Goal: Task Accomplishment & Management: Manage account settings

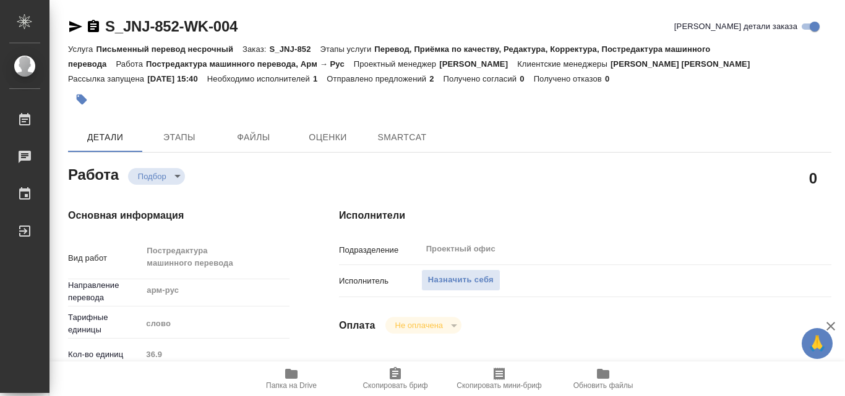
type textarea "x"
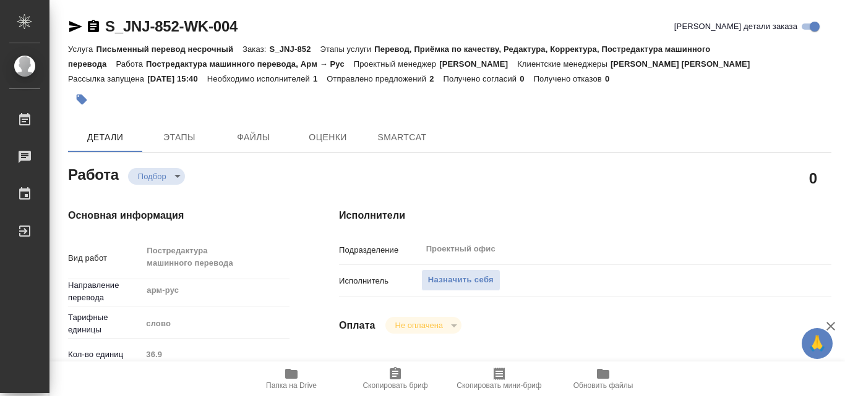
type textarea "x"
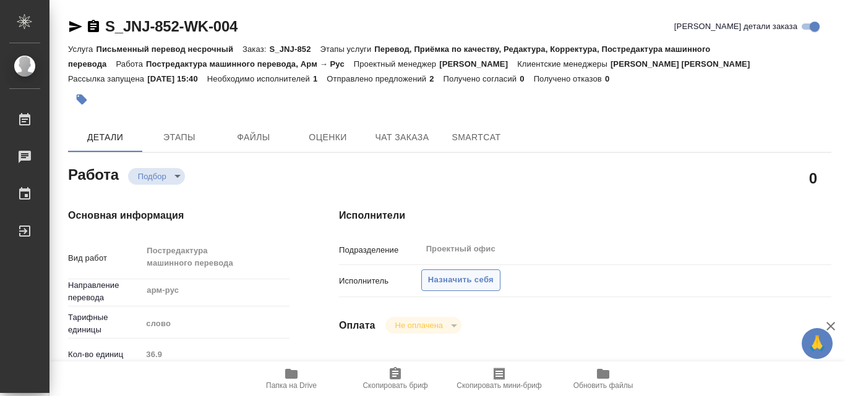
type textarea "x"
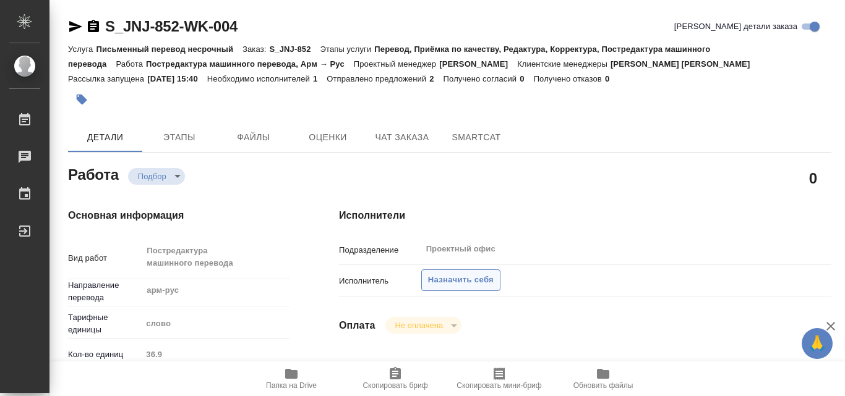
click at [457, 271] on button "Назначить себя" at bounding box center [460, 281] width 79 height 22
type textarea "x"
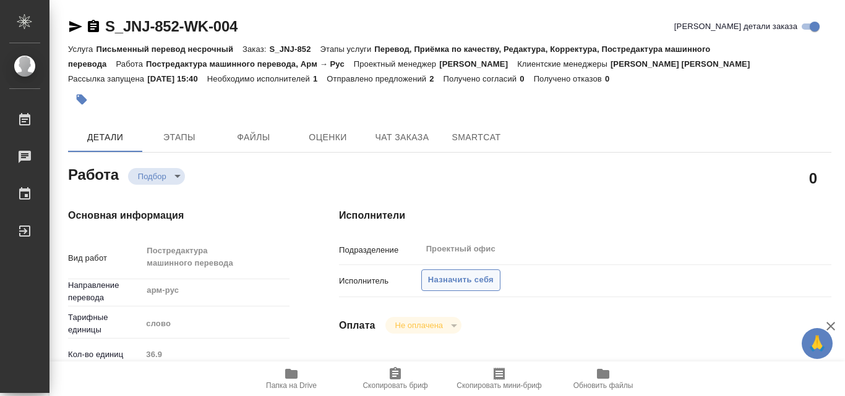
type textarea "x"
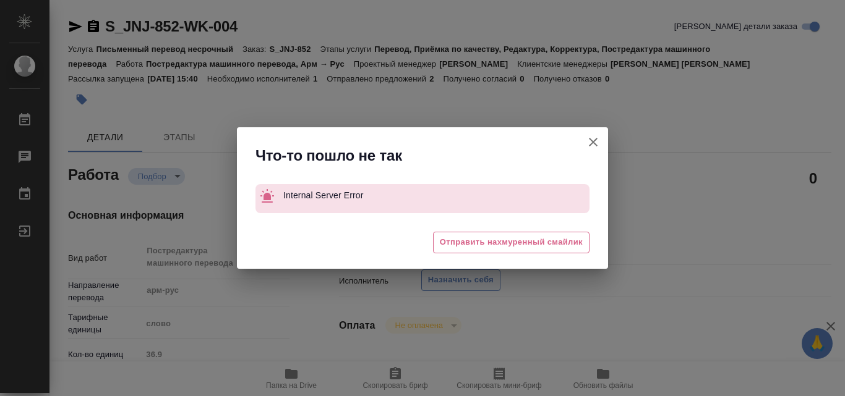
type textarea "x"
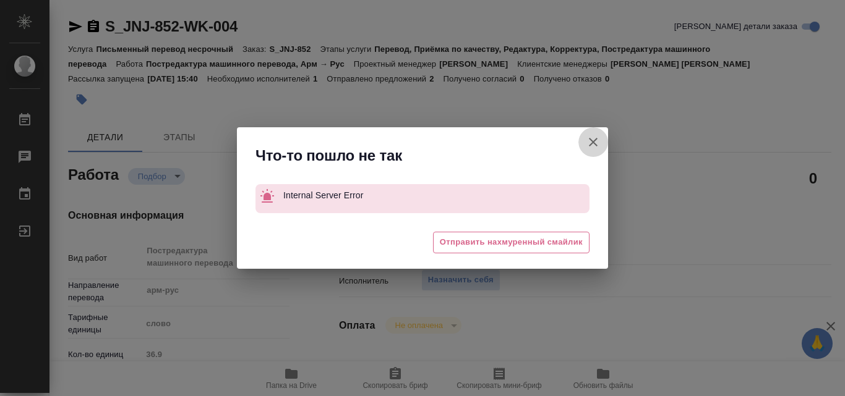
click at [596, 146] on icon "button" at bounding box center [593, 142] width 9 height 9
type textarea "x"
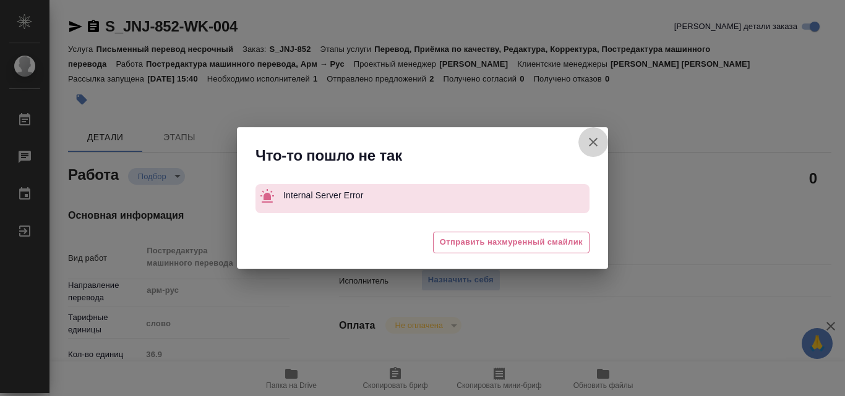
type textarea "x"
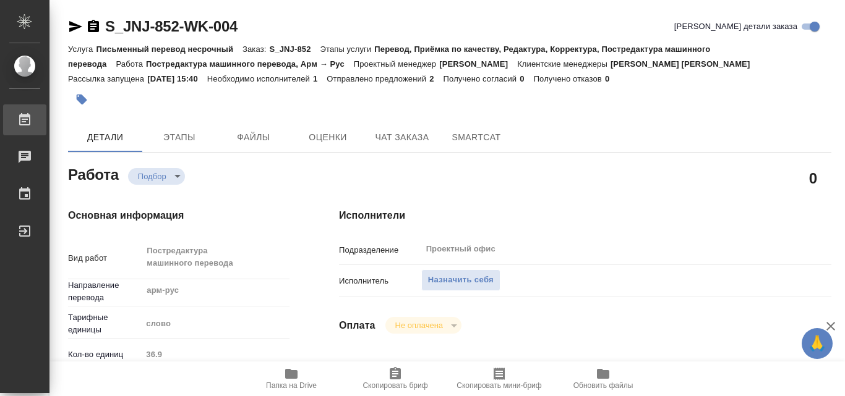
type textarea "x"
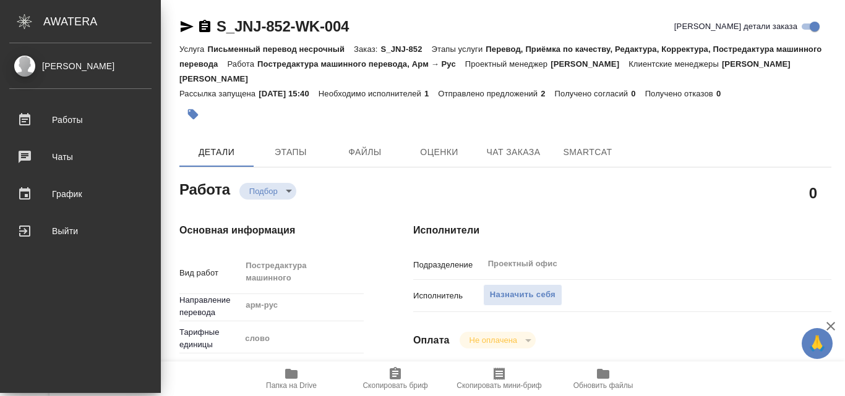
type textarea "x"
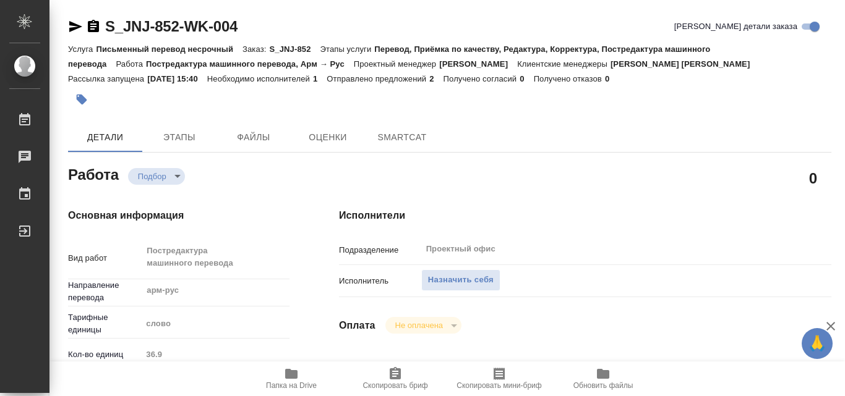
type textarea "x"
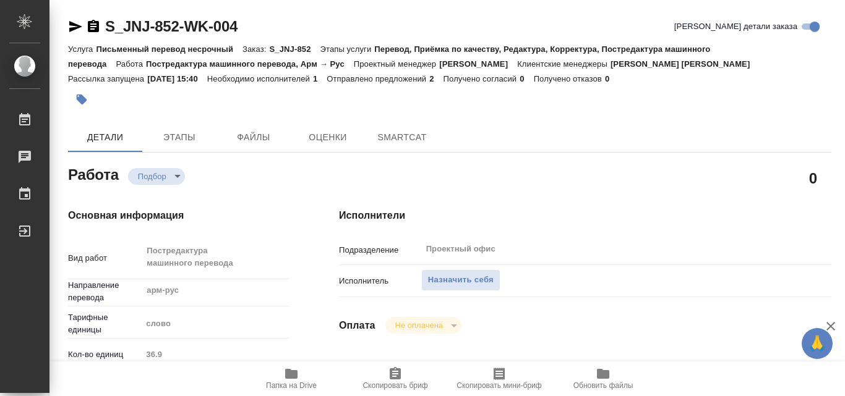
type textarea "x"
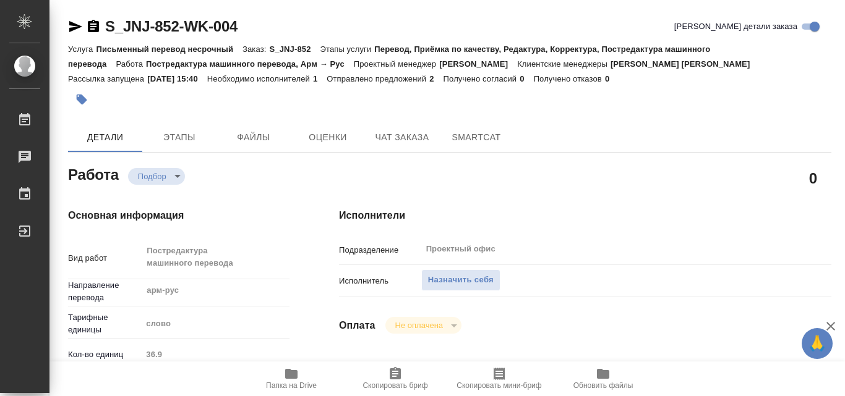
type textarea "x"
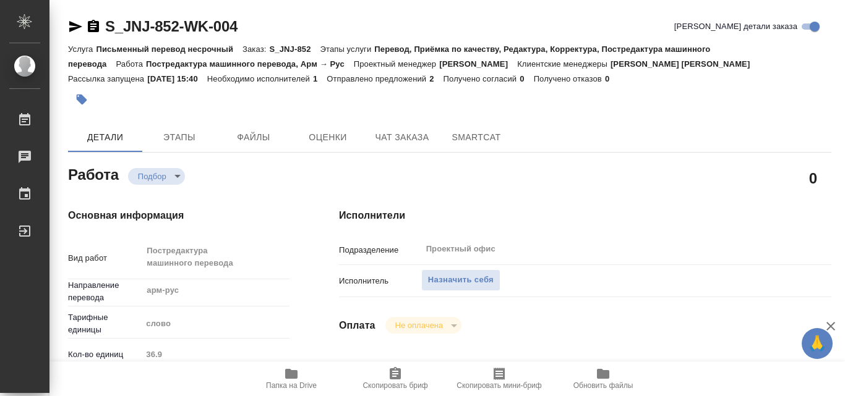
type textarea "x"
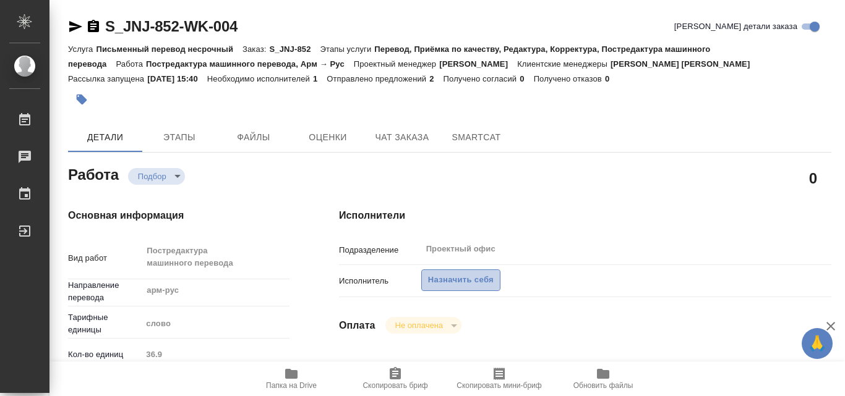
click at [455, 281] on span "Назначить себя" at bounding box center [461, 280] width 66 height 14
type textarea "x"
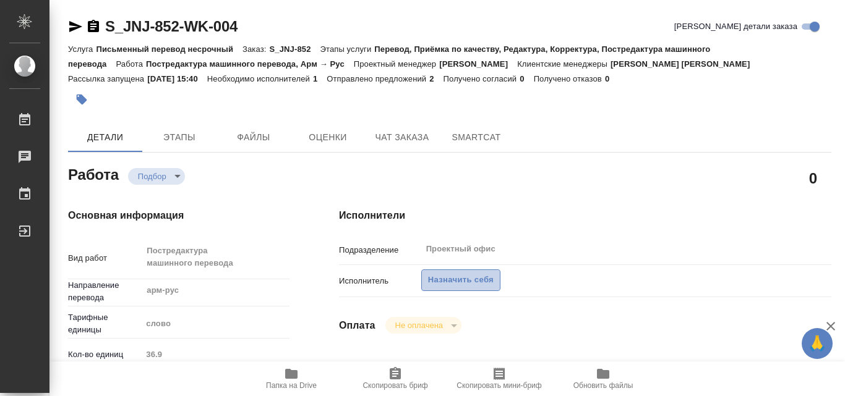
type textarea "x"
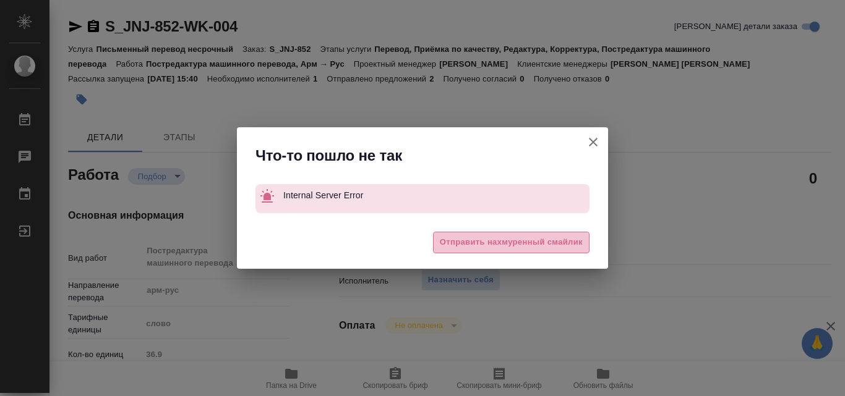
click at [479, 244] on span "Отправить нахмуренный смайлик" at bounding box center [511, 243] width 143 height 14
type textarea "x"
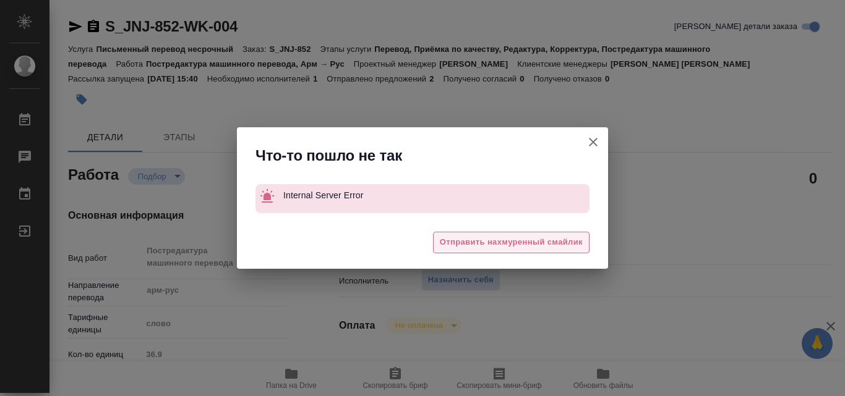
type textarea "x"
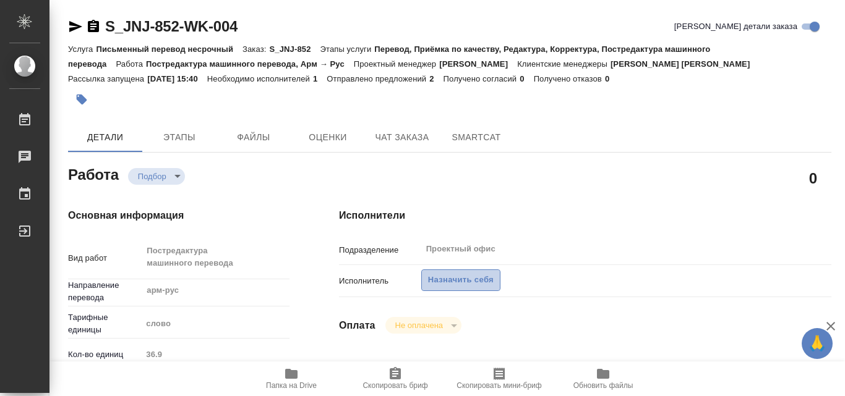
click at [472, 278] on span "Назначить себя" at bounding box center [461, 280] width 66 height 14
type textarea "x"
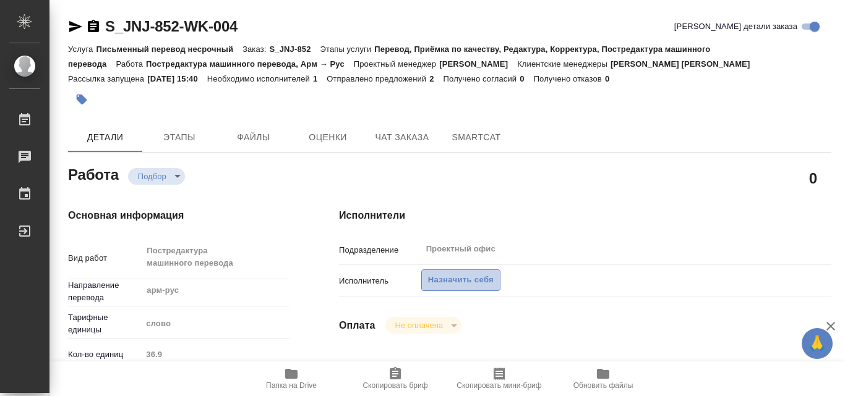
type textarea "x"
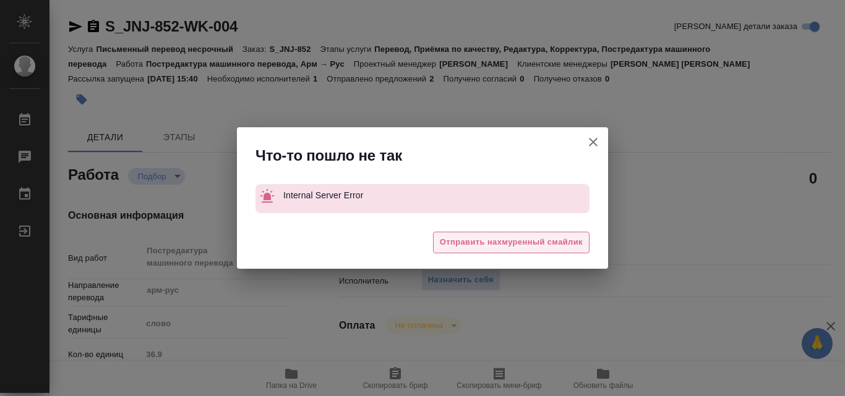
click at [481, 242] on span "Отправить нахмуренный смайлик" at bounding box center [511, 243] width 143 height 14
type textarea "x"
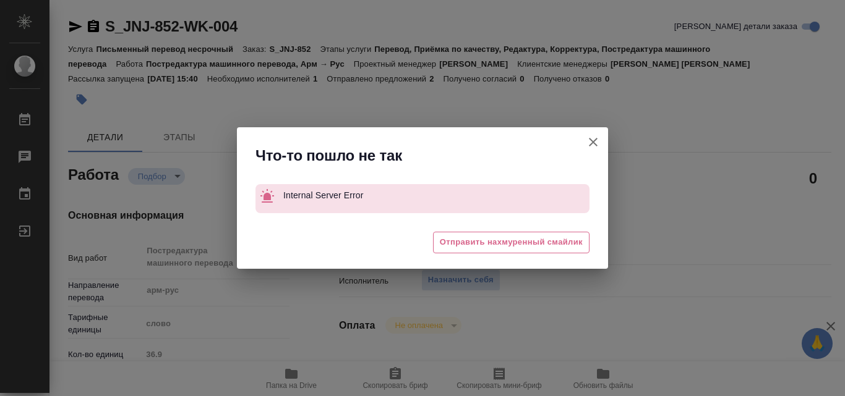
type textarea "x"
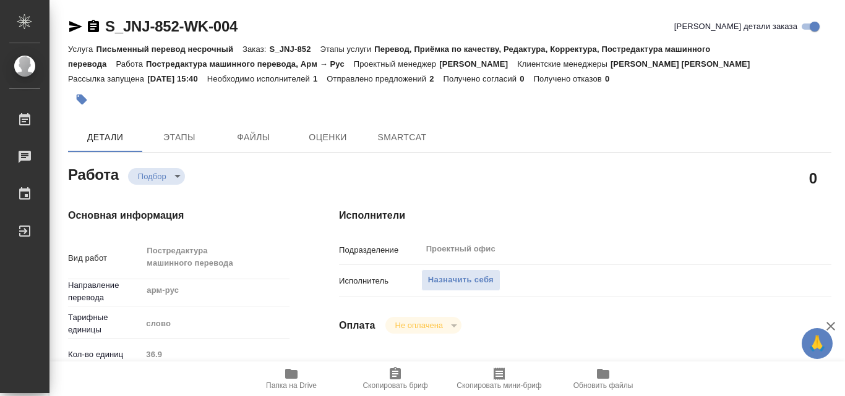
type textarea "x"
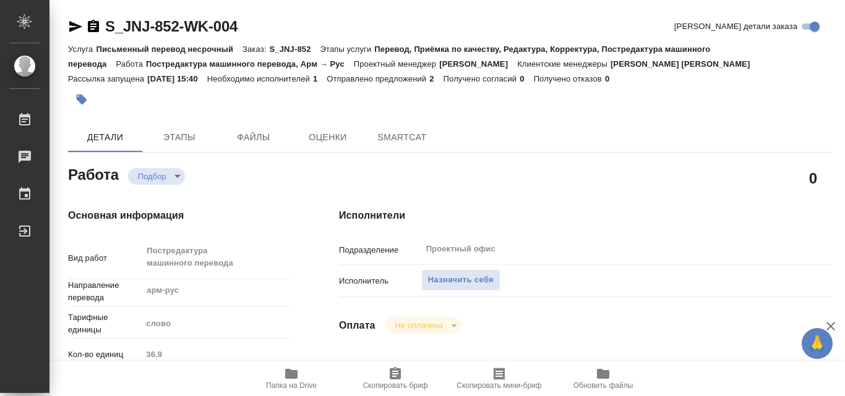
type textarea "x"
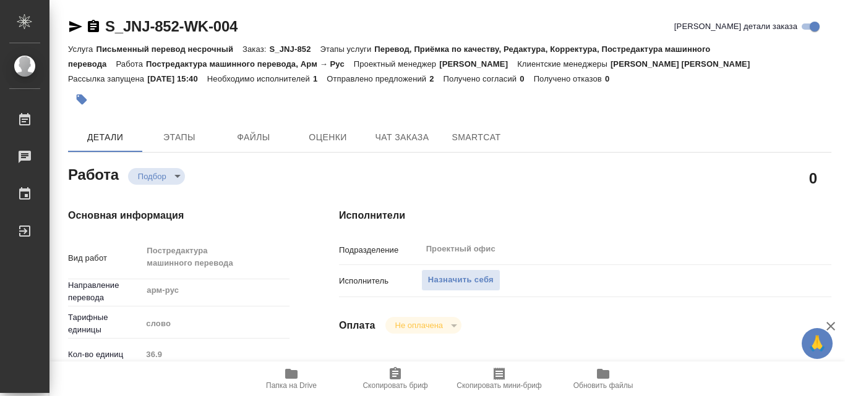
type textarea "x"
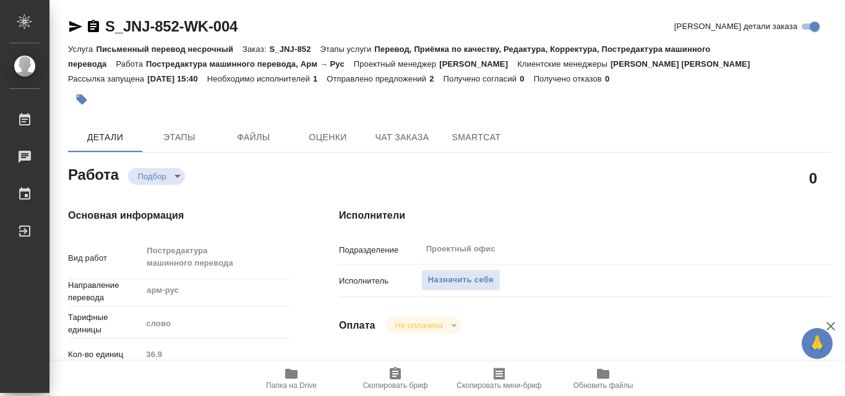
type textarea "x"
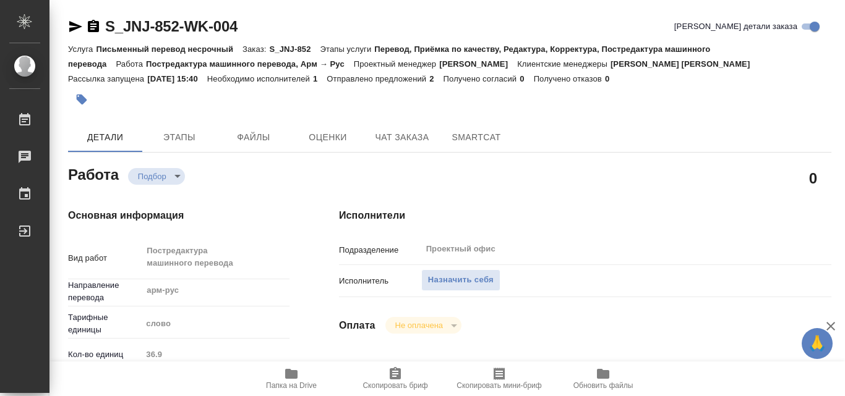
type textarea "x"
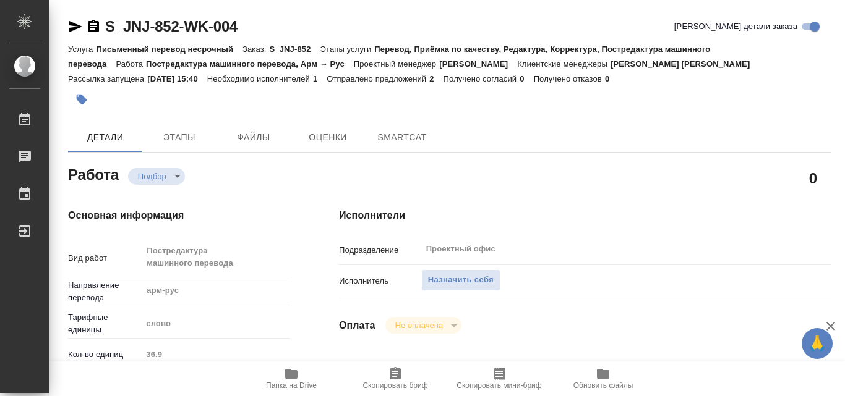
type textarea "x"
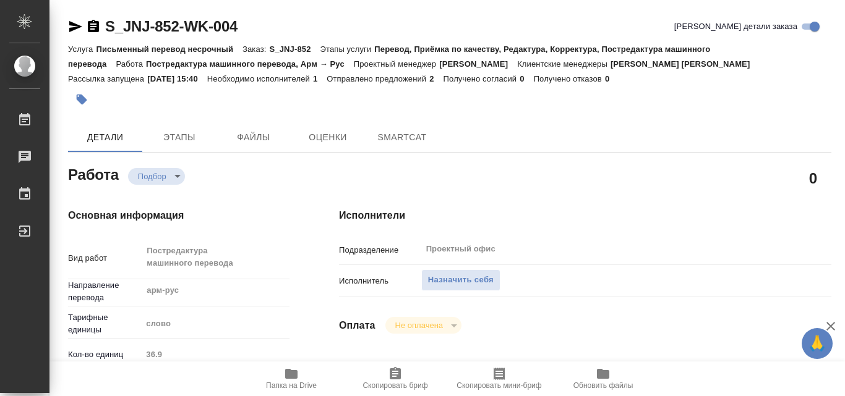
type textarea "x"
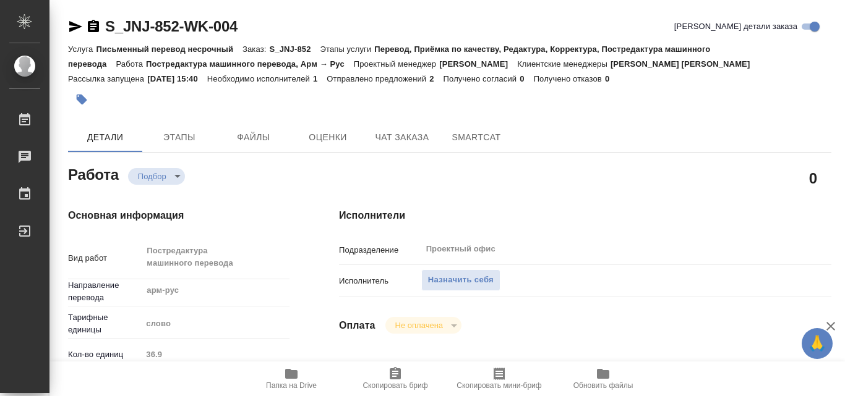
type textarea "x"
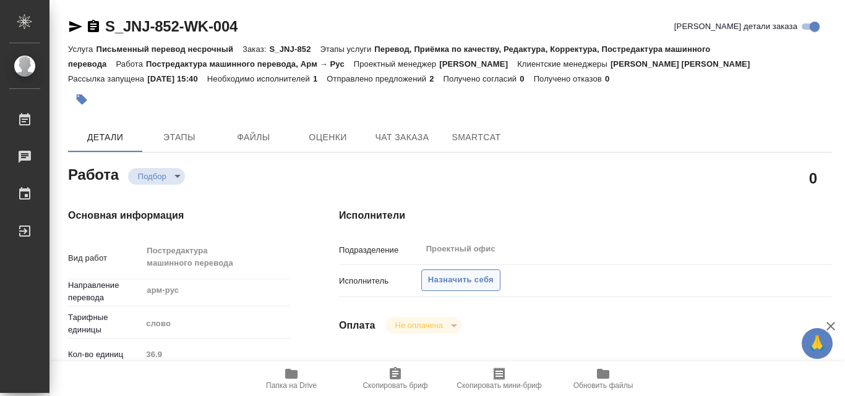
click at [438, 276] on span "Назначить себя" at bounding box center [461, 280] width 66 height 14
type textarea "x"
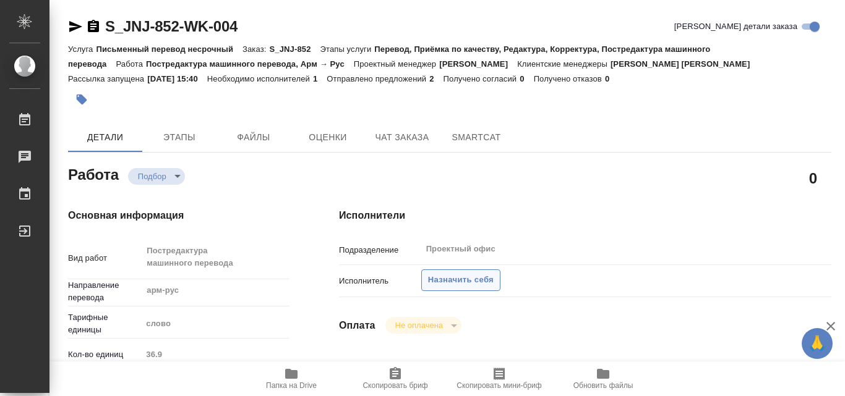
type textarea "x"
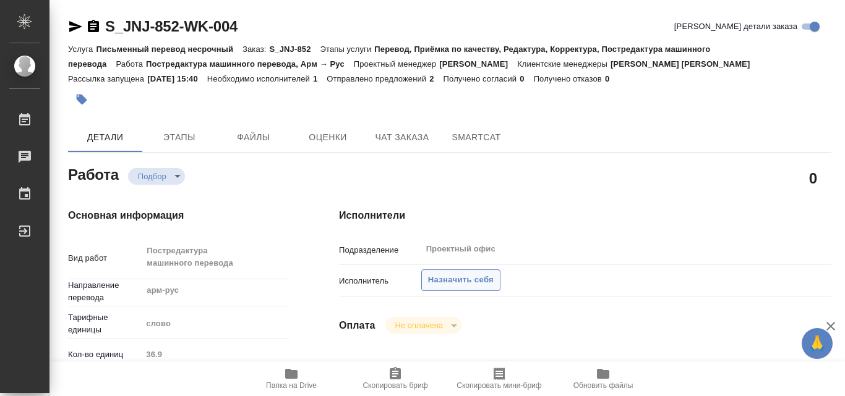
type textarea "x"
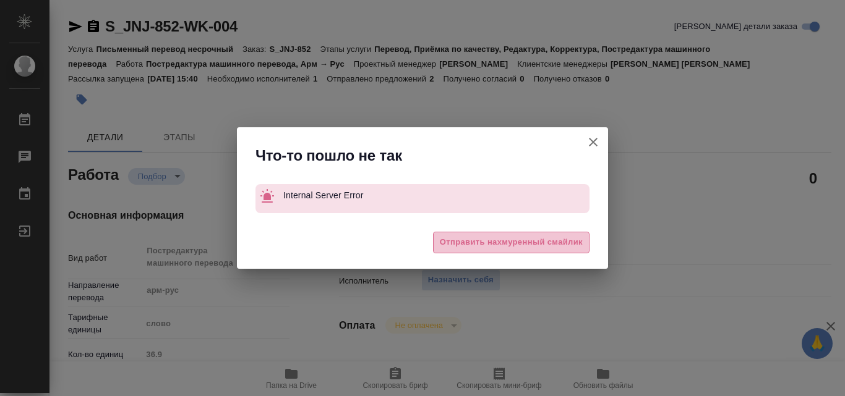
click at [470, 244] on span "Отправить нахмуренный смайлик" at bounding box center [511, 243] width 143 height 14
type textarea "x"
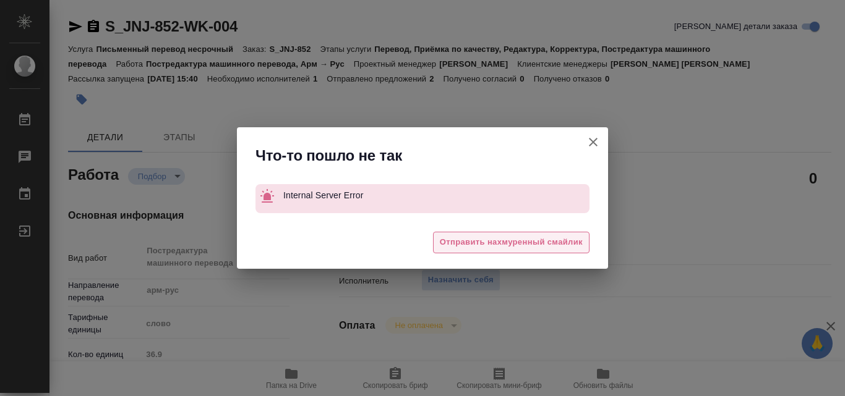
type textarea "x"
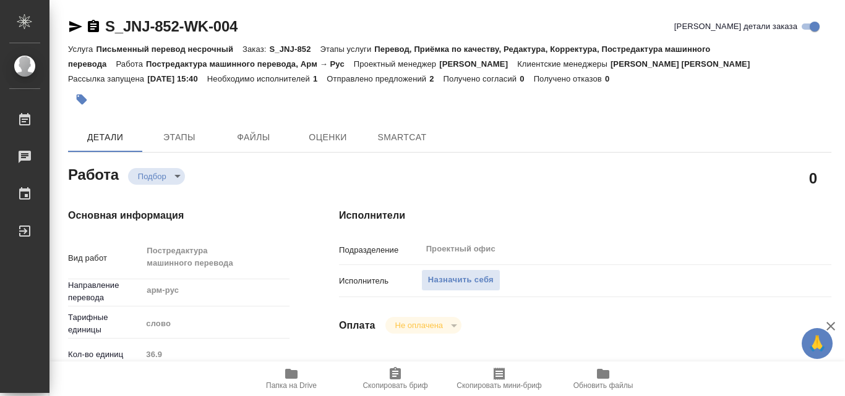
type textarea "x"
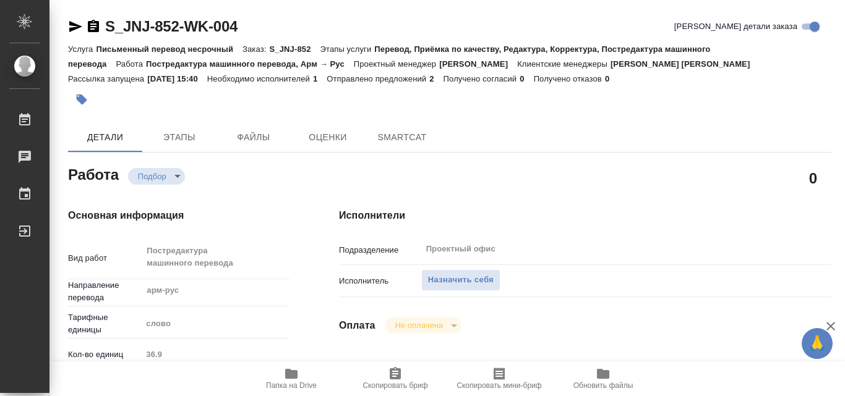
type textarea "x"
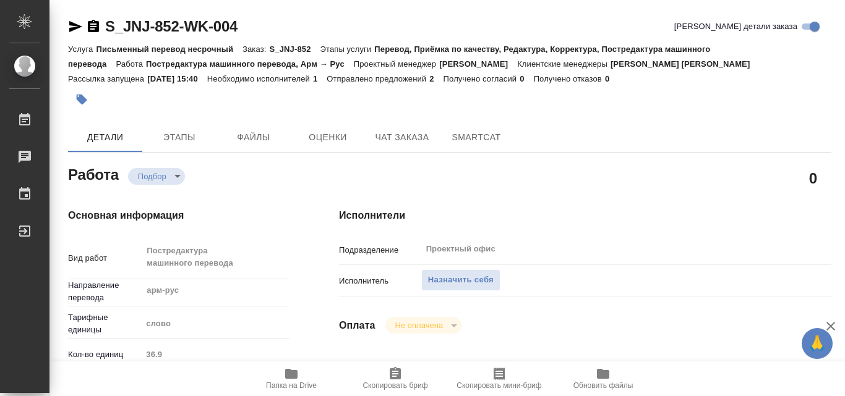
type textarea "x"
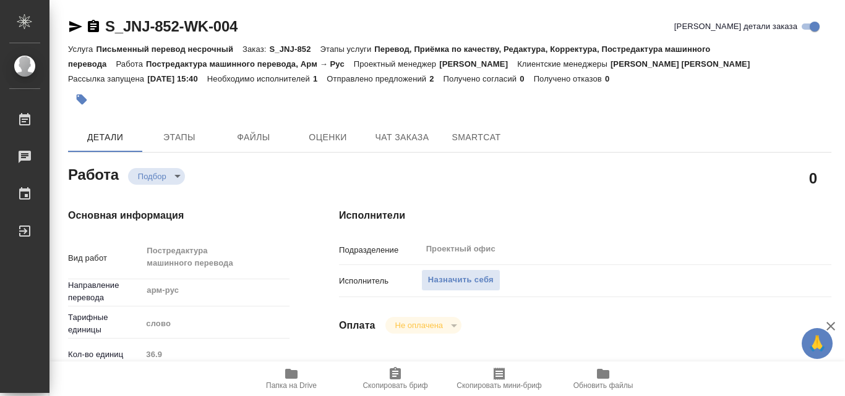
type textarea "x"
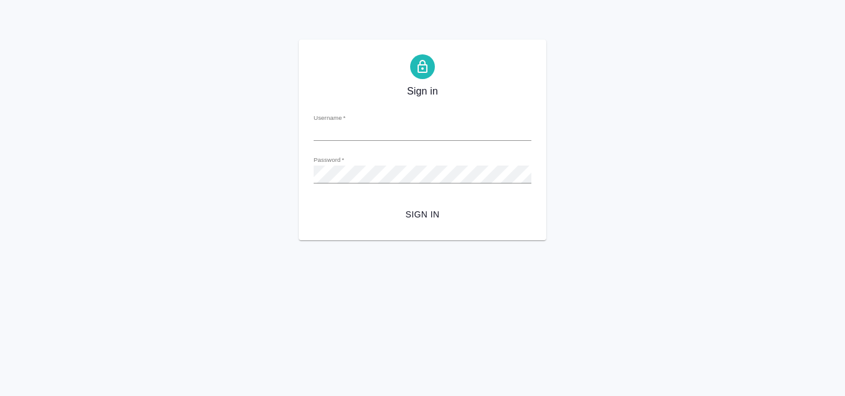
type input "[PERSON_NAME][EMAIL_ADDRESS][DOMAIN_NAME]"
click at [421, 215] on span "Sign in" at bounding box center [422, 214] width 198 height 15
type input "[PERSON_NAME][EMAIL_ADDRESS][DOMAIN_NAME]"
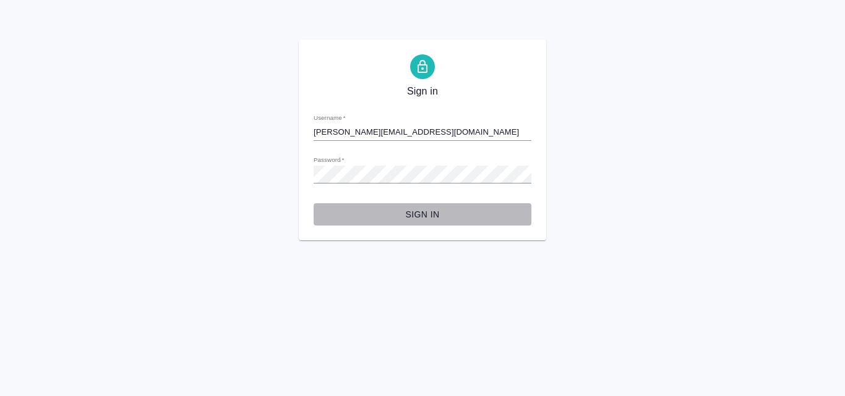
click at [425, 211] on span "Sign in" at bounding box center [422, 214] width 198 height 15
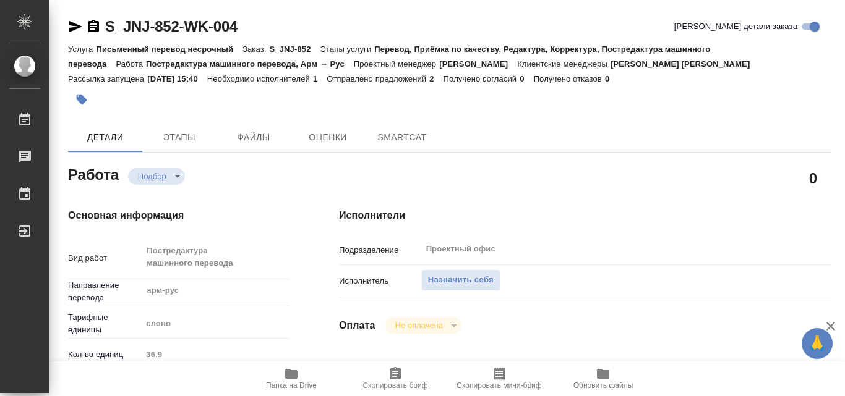
type textarea "x"
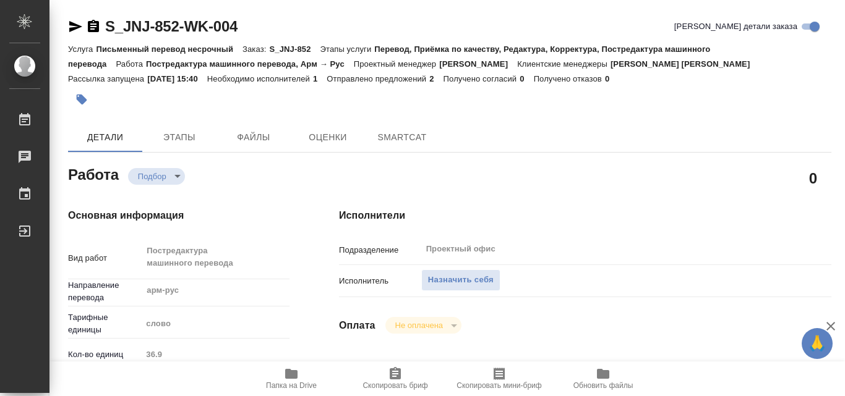
type textarea "x"
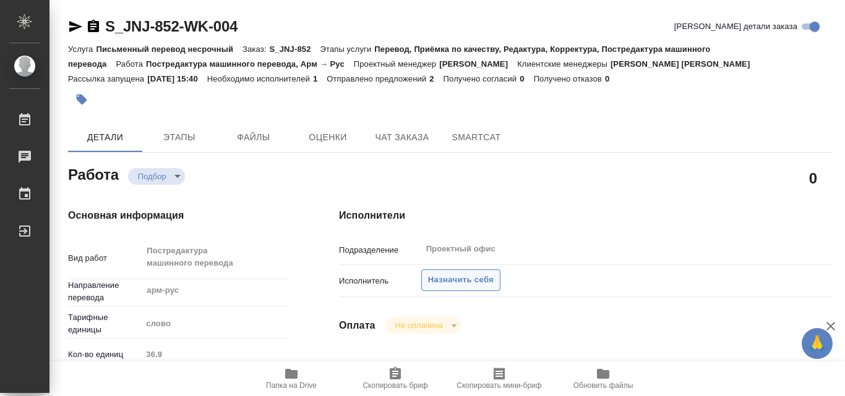
type textarea "x"
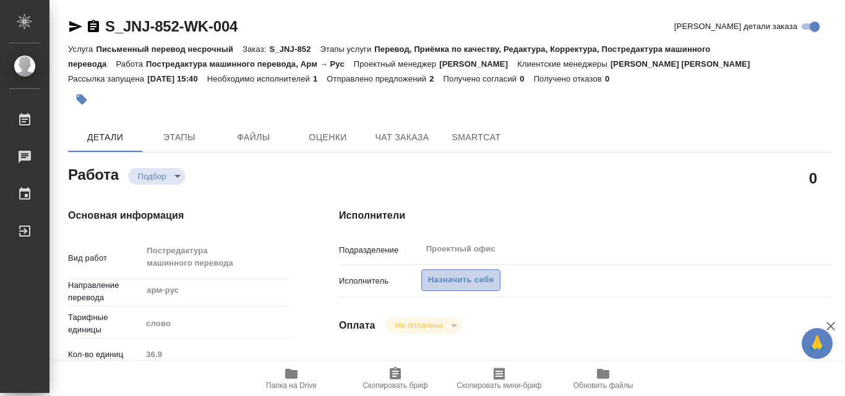
type textarea "x"
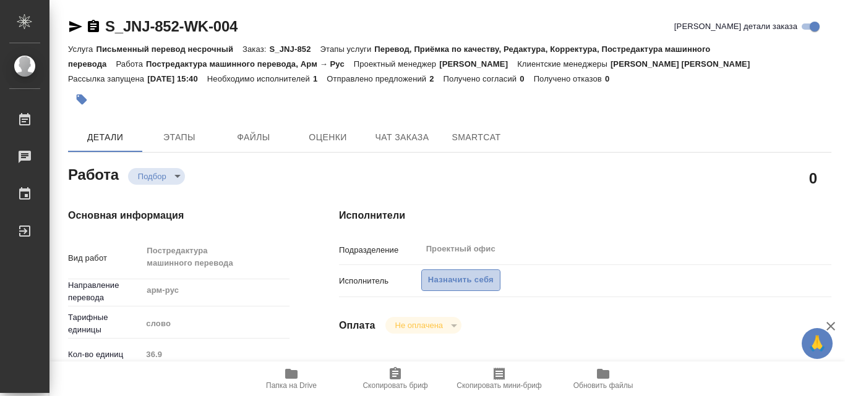
click at [443, 279] on span "Назначить себя" at bounding box center [461, 280] width 66 height 14
type textarea "x"
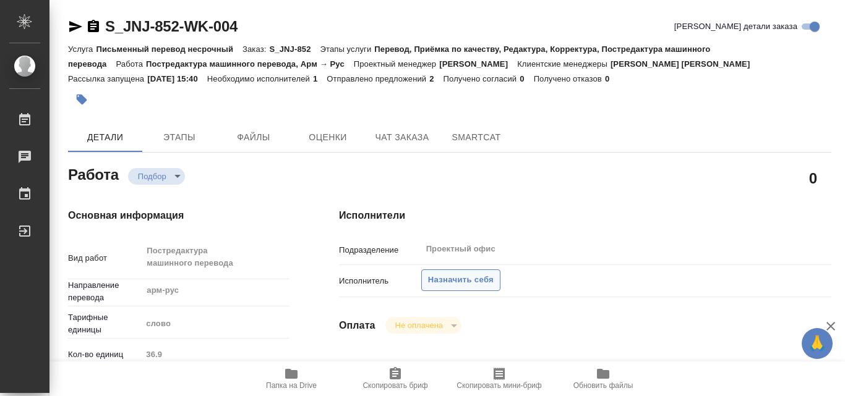
type textarea "x"
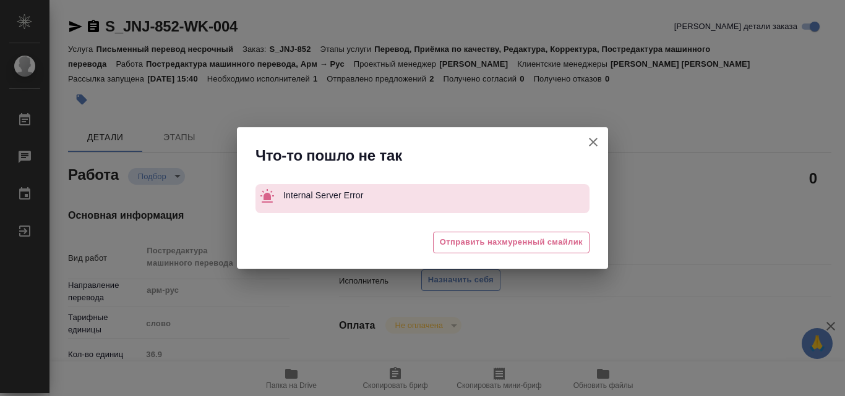
type textarea "x"
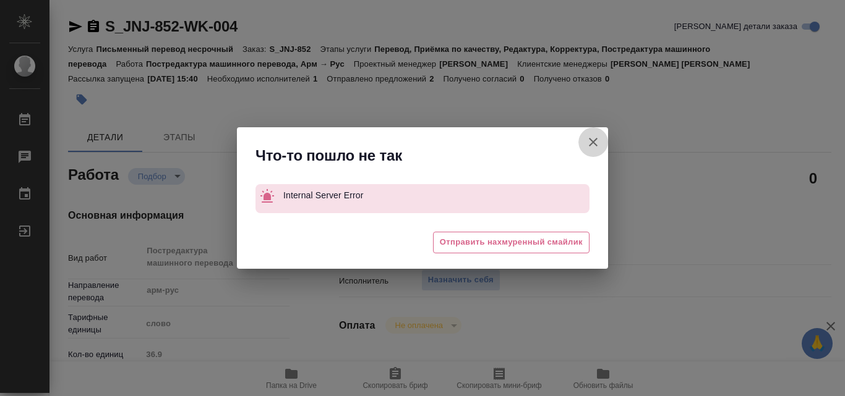
click at [594, 139] on icon "button" at bounding box center [593, 142] width 15 height 15
type textarea "x"
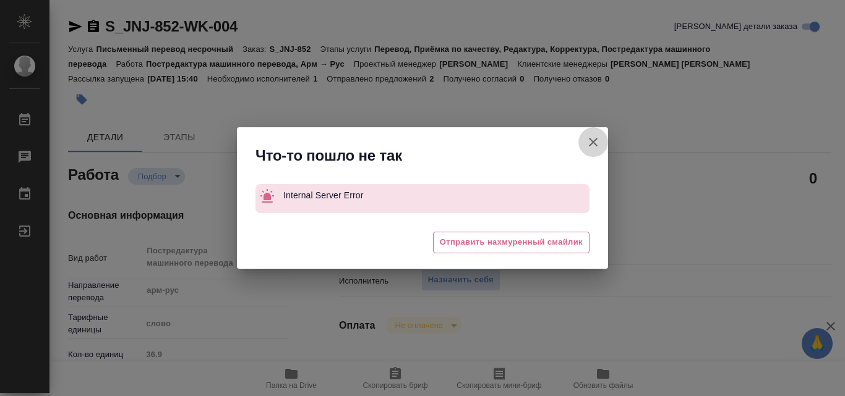
type textarea "x"
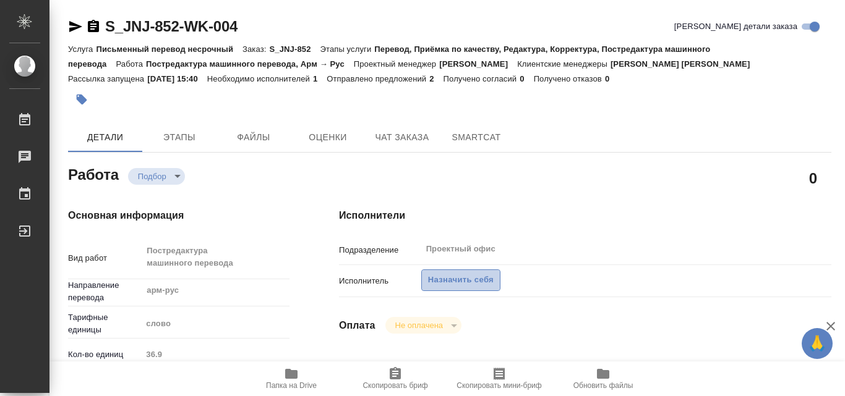
click at [466, 286] on span "Назначить себя" at bounding box center [461, 280] width 66 height 14
type textarea "x"
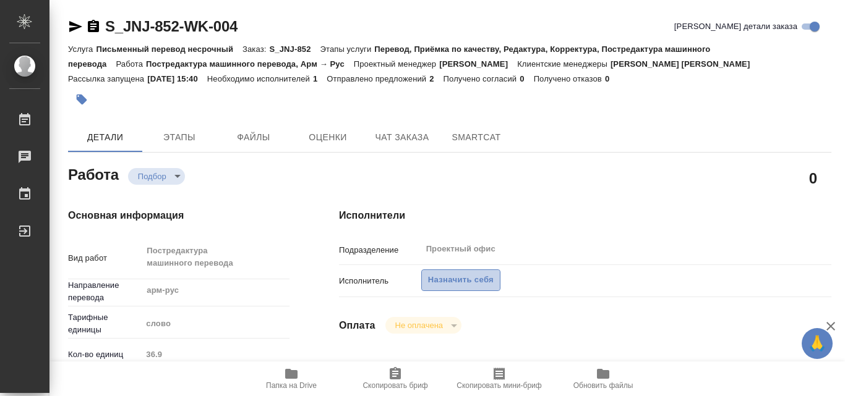
type textarea "x"
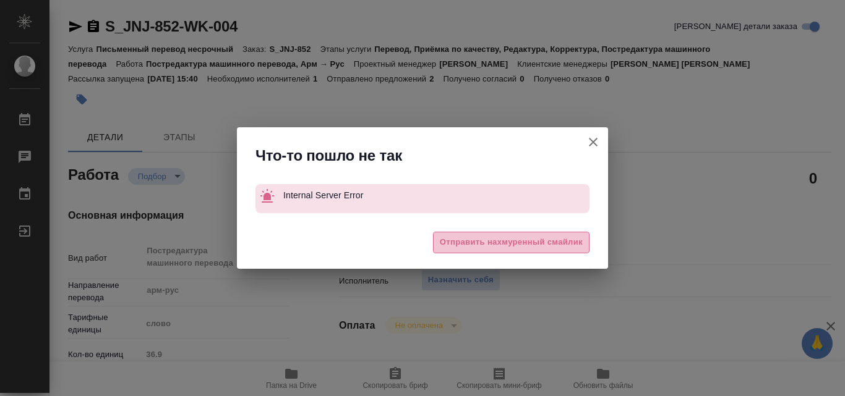
click at [486, 249] on span "Отправить нахмуренный смайлик" at bounding box center [511, 243] width 143 height 14
type textarea "x"
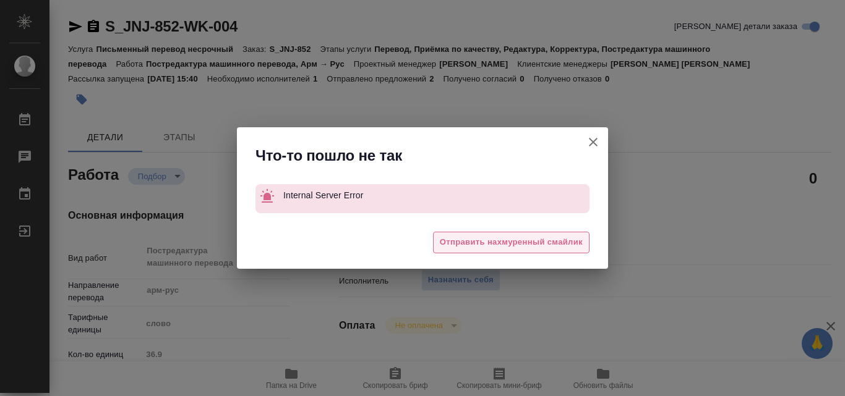
type textarea "x"
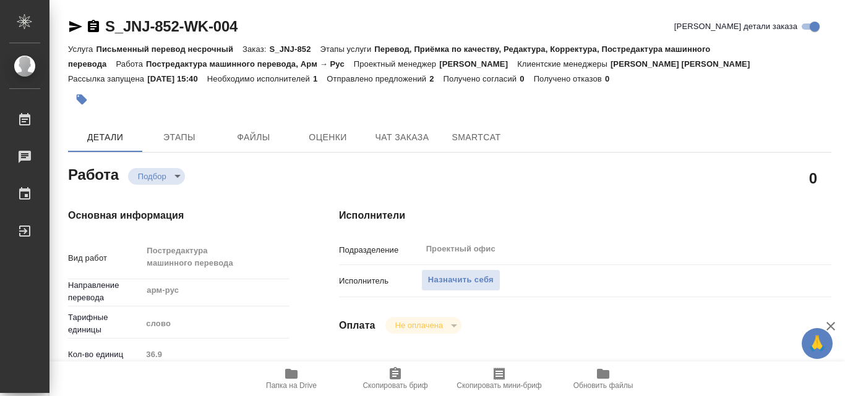
type textarea "x"
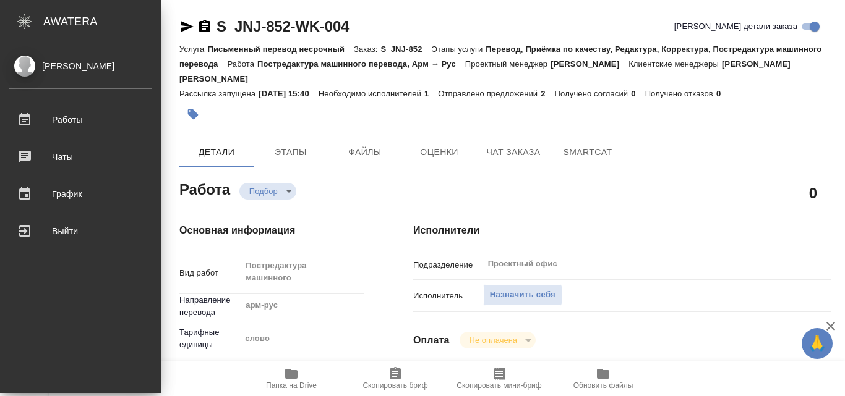
type textarea "x"
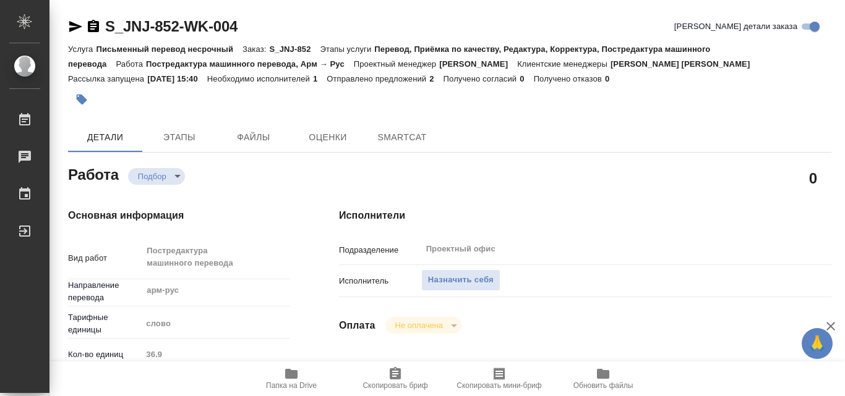
type textarea "x"
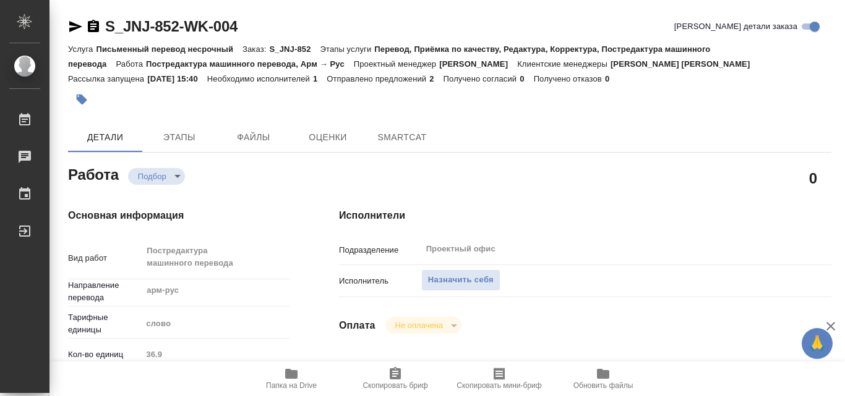
type textarea "x"
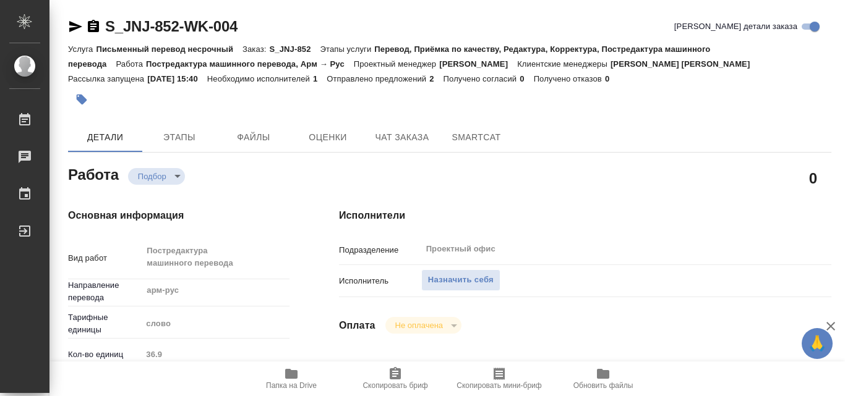
type textarea "x"
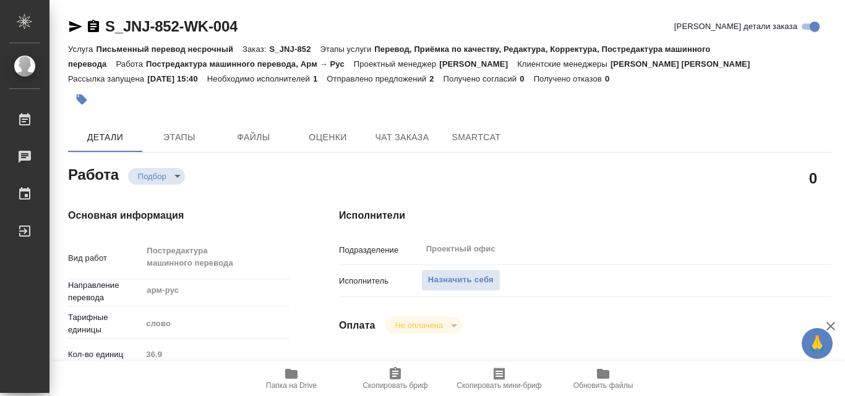
type textarea "x"
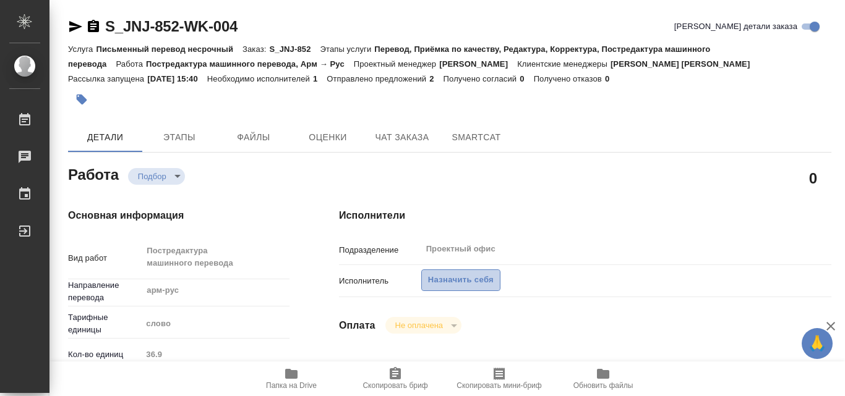
click at [455, 283] on span "Назначить себя" at bounding box center [461, 280] width 66 height 14
type textarea "x"
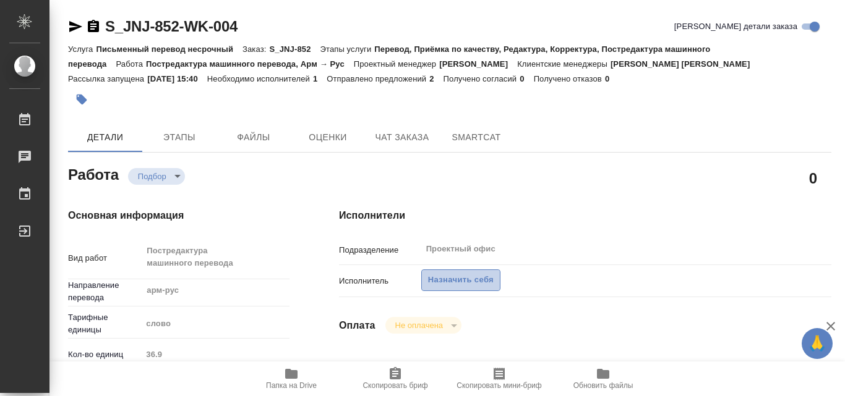
type textarea "x"
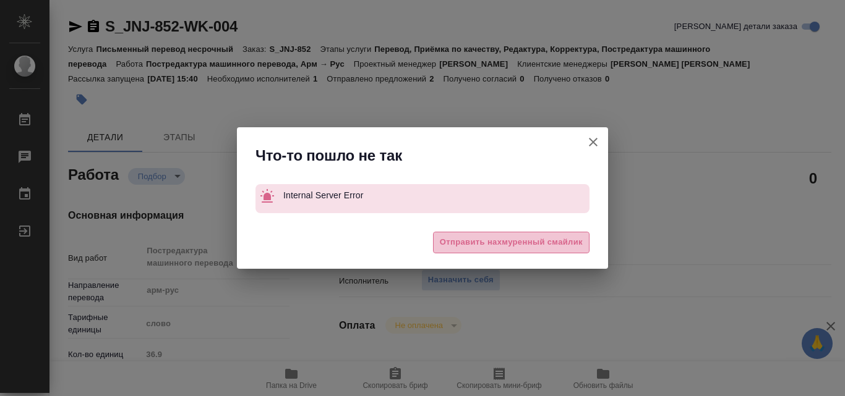
click at [476, 244] on span "Отправить нахмуренный смайлик" at bounding box center [511, 243] width 143 height 14
type textarea "x"
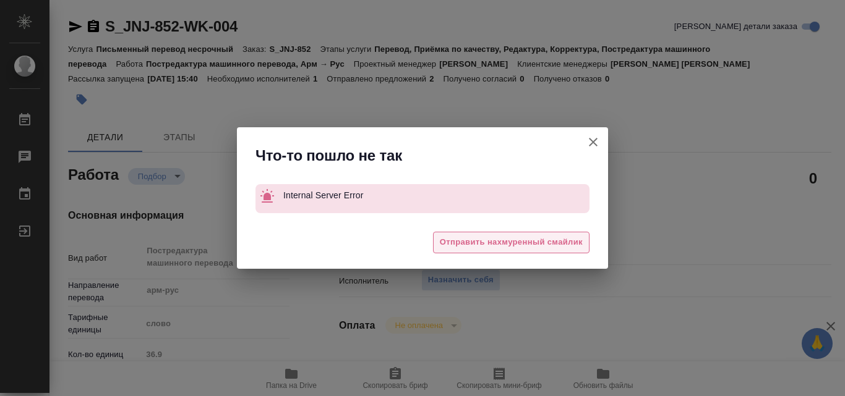
type textarea "x"
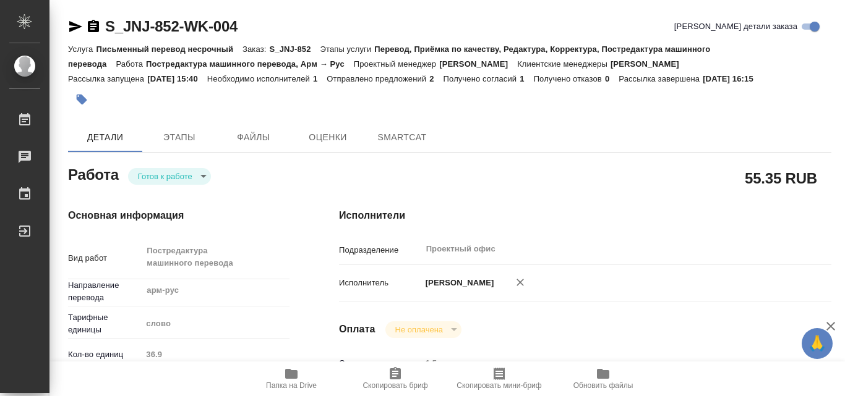
type textarea "x"
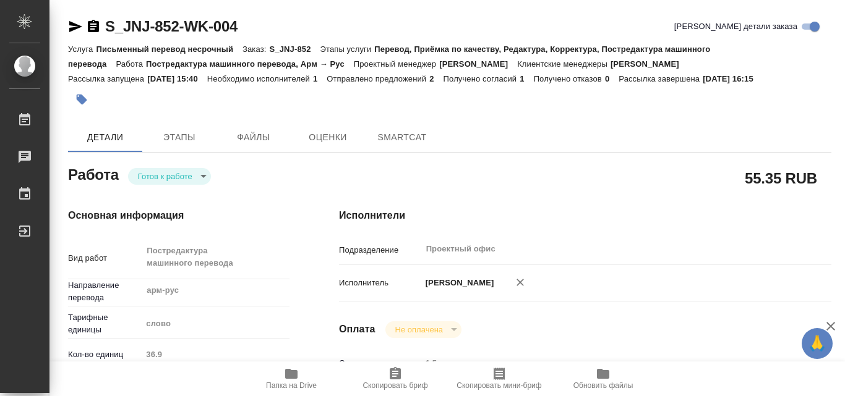
type textarea "x"
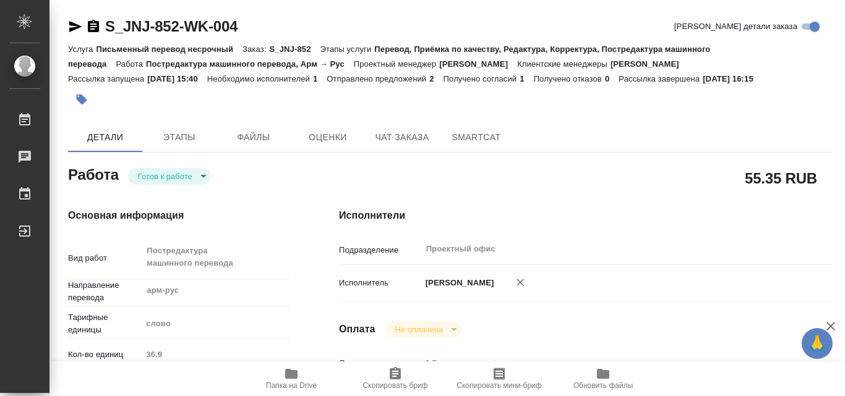
type textarea "x"
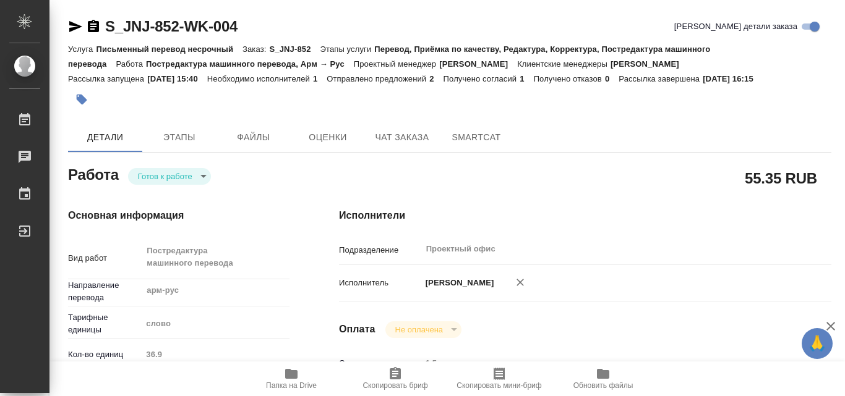
type textarea "x"
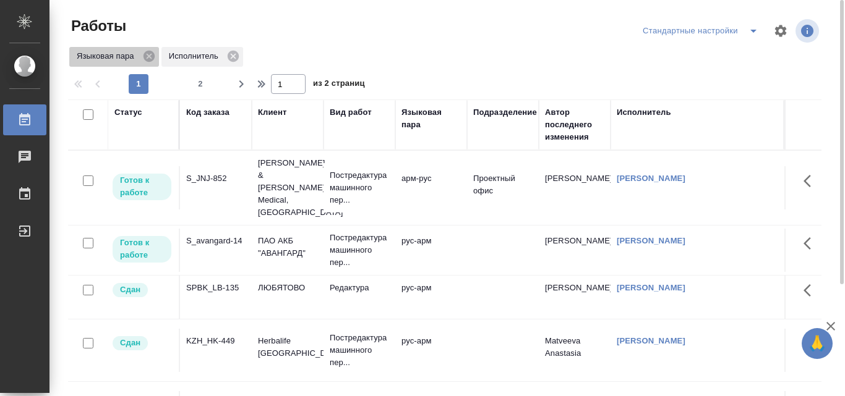
click at [109, 53] on p "Языковая пара" at bounding box center [108, 56] width 62 height 12
click at [103, 54] on p "Языковая пара" at bounding box center [108, 56] width 62 height 12
drag, startPoint x: 737, startPoint y: 28, endPoint x: 780, endPoint y: 28, distance: 43.9
click at [780, 28] on div "Стандартные настройки" at bounding box center [730, 31] width 182 height 30
click at [780, 28] on icon "button" at bounding box center [781, 31] width 12 height 12
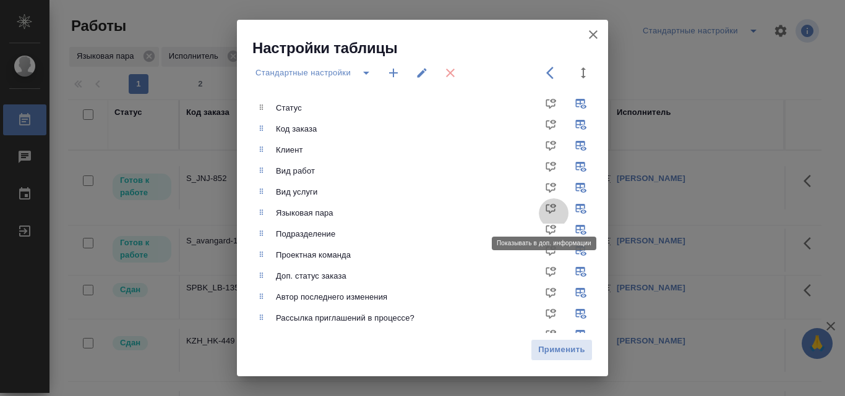
click at [540, 205] on input "checkbox" at bounding box center [554, 214] width 30 height 30
checkbox input "false"
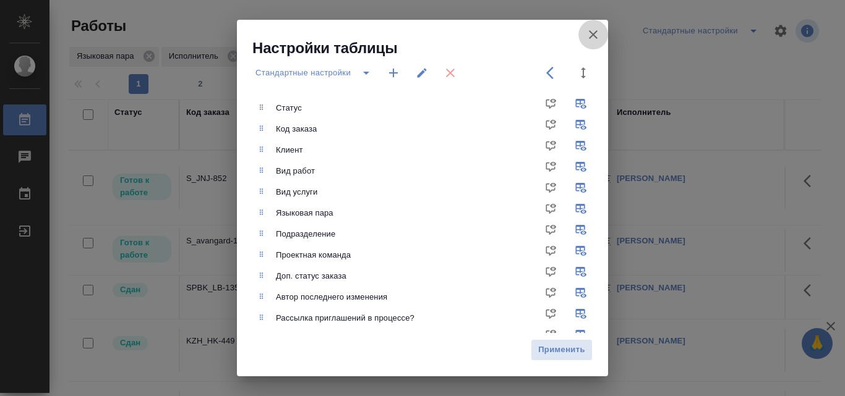
click at [592, 33] on icon "button" at bounding box center [593, 34] width 15 height 15
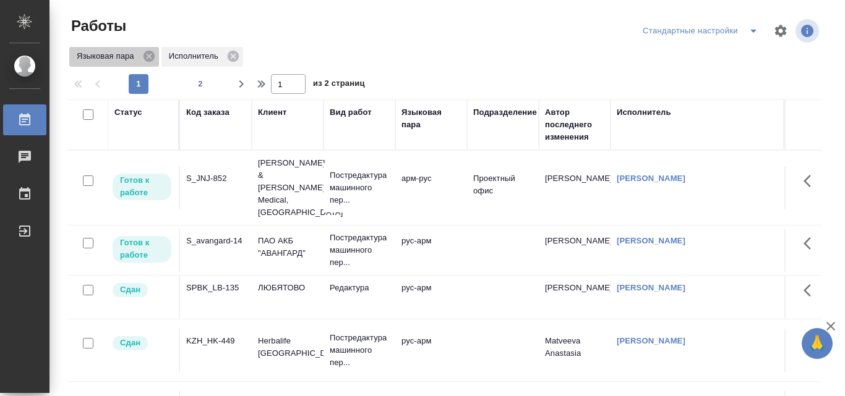
click at [112, 64] on div "Языковая пара" at bounding box center [114, 57] width 90 height 20
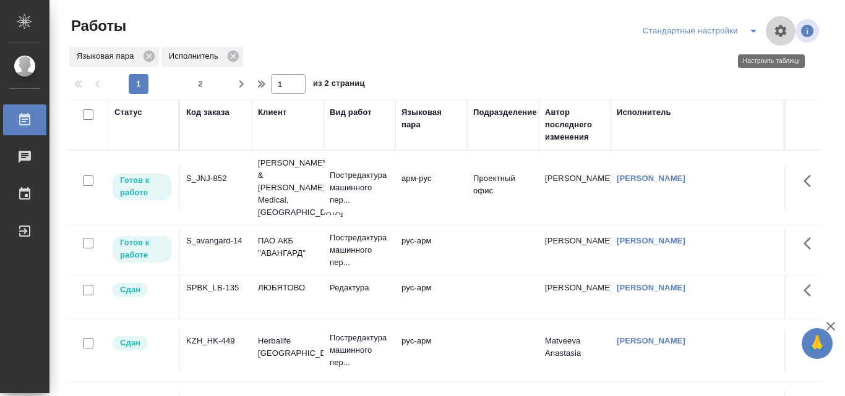
click at [775, 30] on icon "button" at bounding box center [781, 31] width 12 height 12
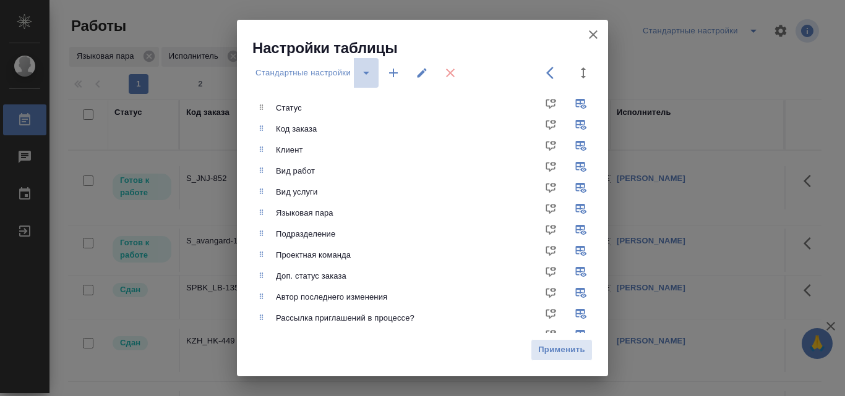
click at [367, 72] on icon "split button" at bounding box center [366, 73] width 6 height 3
click at [311, 218] on div "Языковая пара" at bounding box center [441, 213] width 330 height 12
click at [261, 218] on div "Языковая пара" at bounding box center [431, 213] width 352 height 21
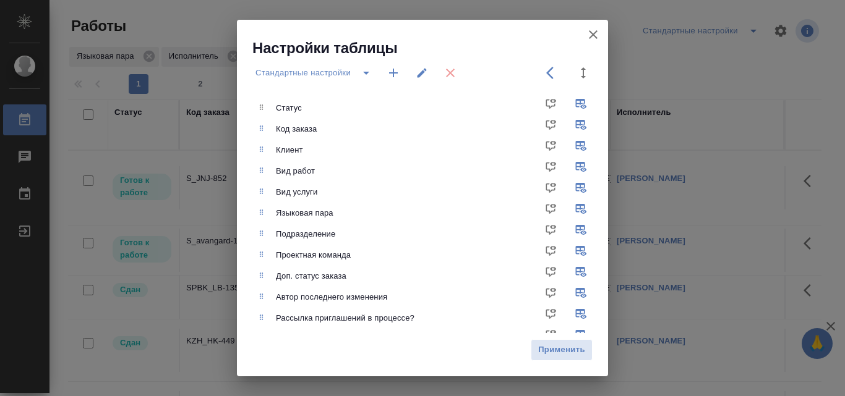
click at [283, 222] on div "Языковая пара" at bounding box center [431, 213] width 352 height 21
click at [581, 355] on span "Применить" at bounding box center [561, 350] width 48 height 14
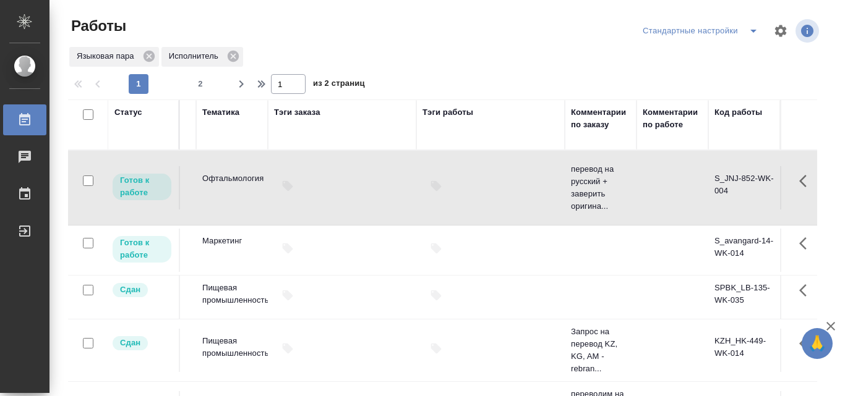
scroll to position [0, 1480]
click at [720, 173] on td "S_JNJ-852-WK-004" at bounding box center [744, 187] width 72 height 43
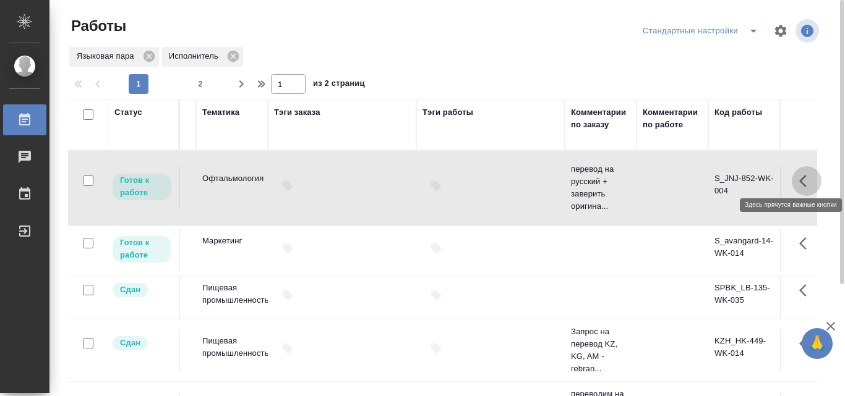
click at [799, 175] on icon "button" at bounding box center [802, 181] width 7 height 12
click at [769, 174] on icon "button" at bounding box center [776, 181] width 15 height 15
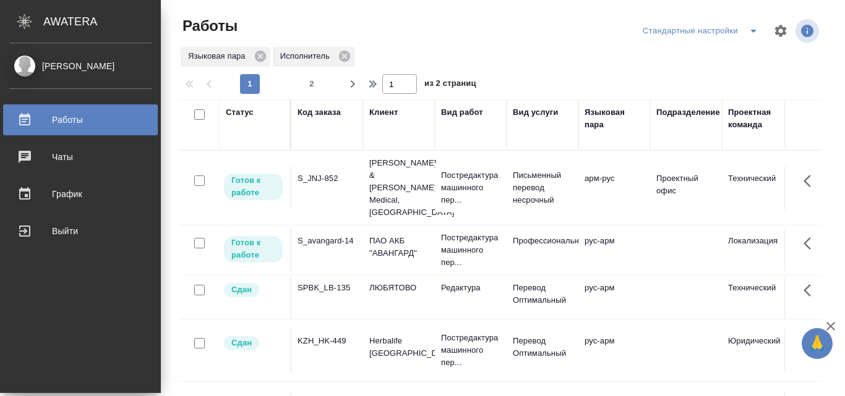
click at [85, 116] on div "Работы" at bounding box center [80, 120] width 142 height 19
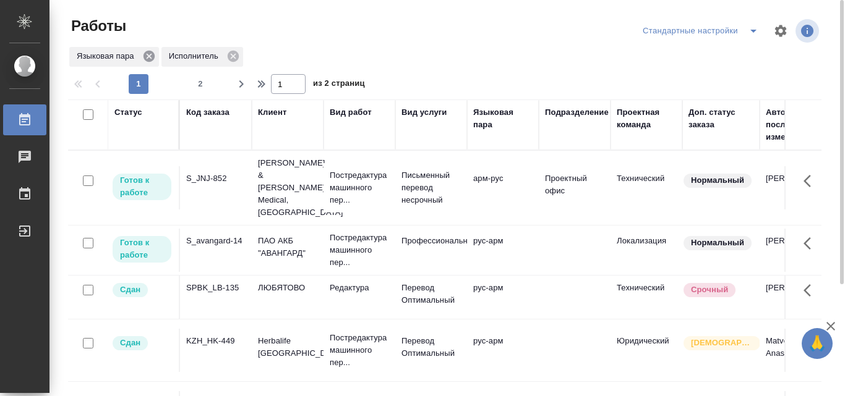
click at [150, 54] on icon at bounding box center [148, 56] width 11 height 11
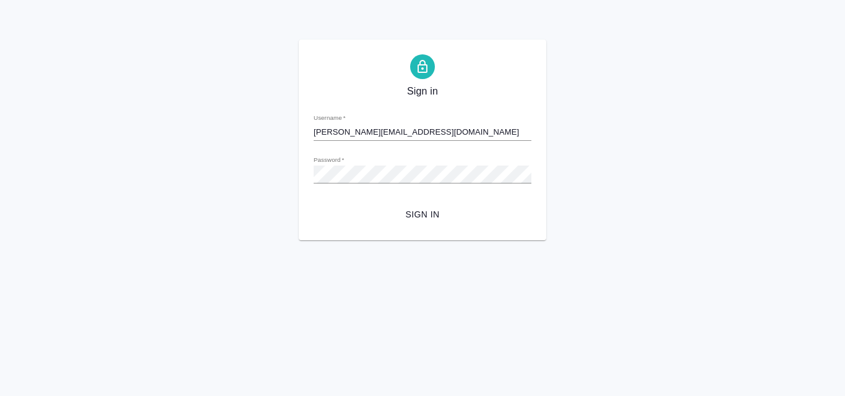
click at [421, 209] on span "Sign in" at bounding box center [422, 214] width 198 height 15
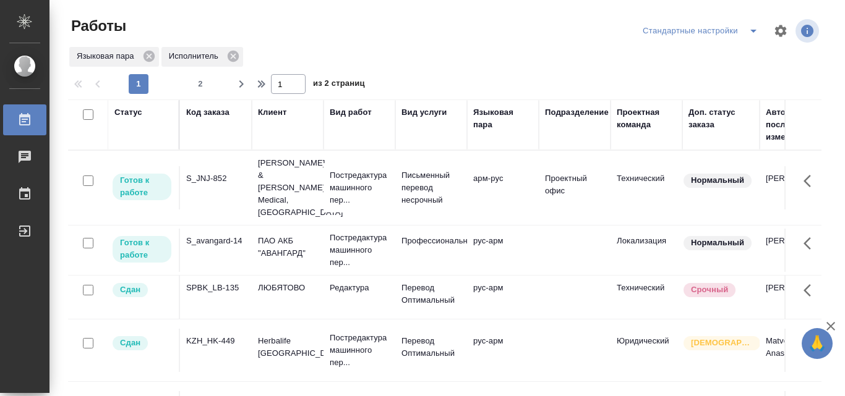
click at [513, 139] on div "Языковая пара" at bounding box center [502, 124] width 59 height 37
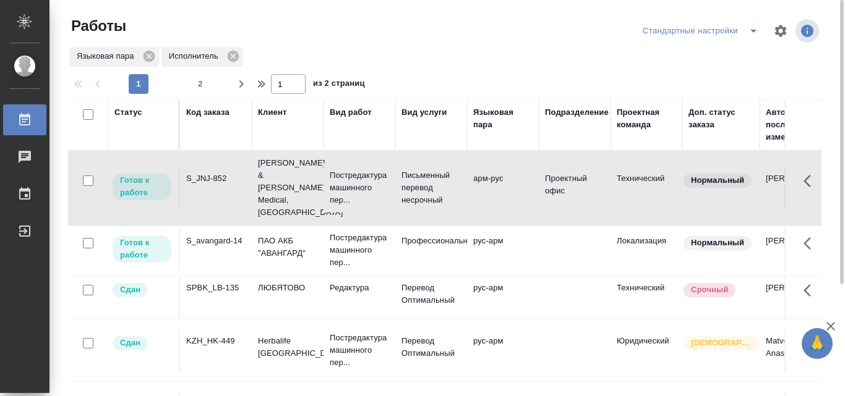
click at [514, 141] on div "Языковая пара" at bounding box center [502, 124] width 59 height 37
click at [481, 113] on div "Языковая пара" at bounding box center [502, 118] width 59 height 25
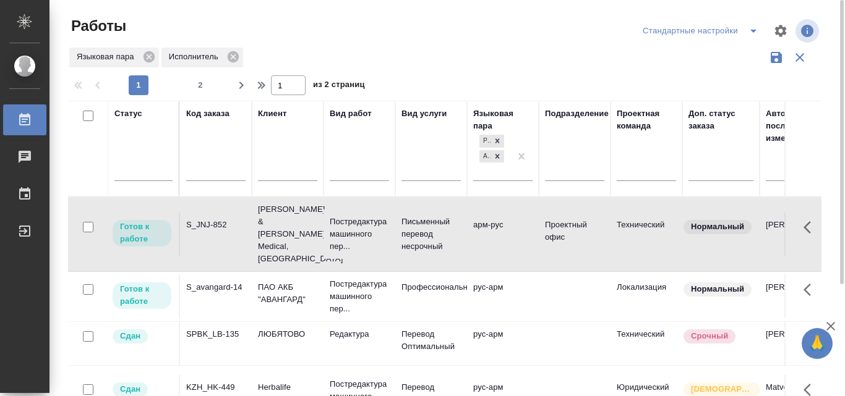
click at [502, 189] on div "рус-арм арм-рус" at bounding box center [502, 161] width 59 height 58
click at [775, 59] on icon "button" at bounding box center [776, 57] width 15 height 15
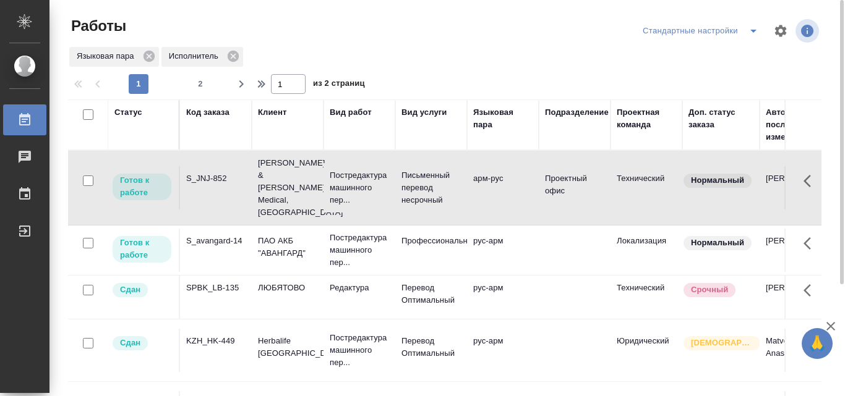
click at [424, 111] on div "Вид услуги" at bounding box center [424, 112] width 46 height 12
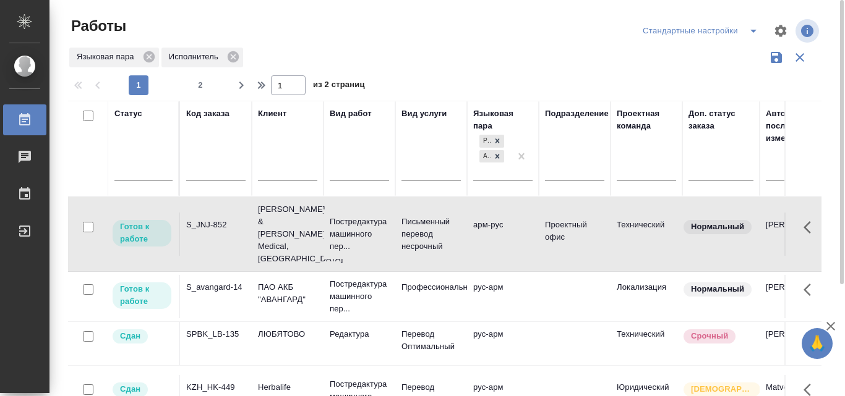
click at [424, 118] on div "Вид услуги" at bounding box center [424, 114] width 46 height 12
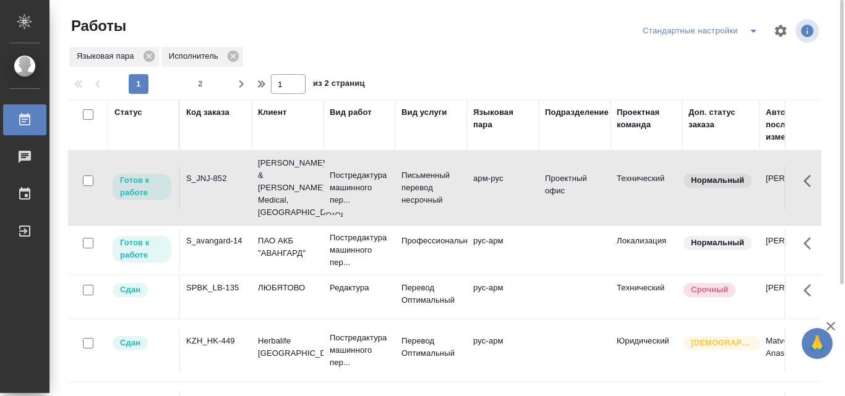
click at [424, 119] on div "Вид услуги" at bounding box center [430, 124] width 59 height 37
click at [422, 117] on div "Вид услуги" at bounding box center [424, 112] width 46 height 12
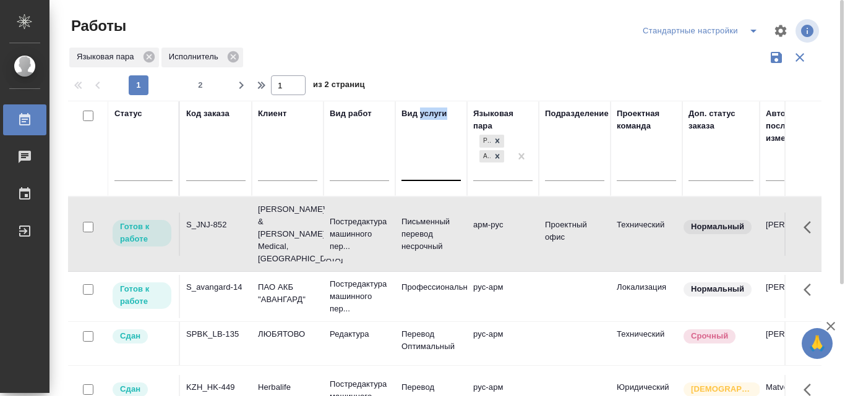
click at [430, 179] on div at bounding box center [430, 169] width 59 height 23
click at [434, 180] on div at bounding box center [430, 169] width 59 height 23
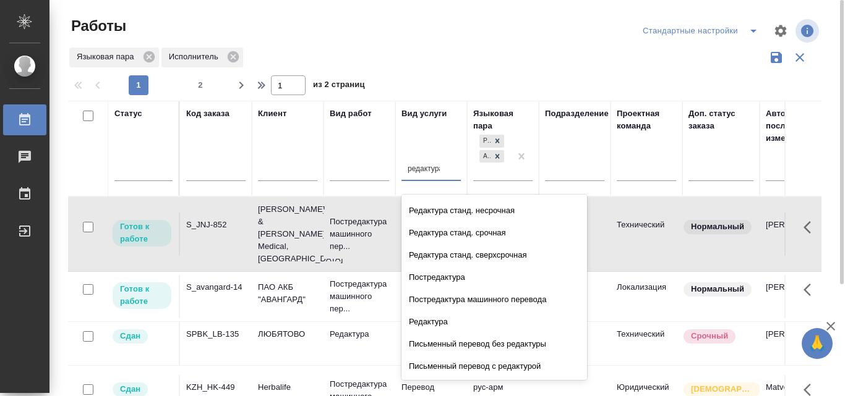
scroll to position [42, 0]
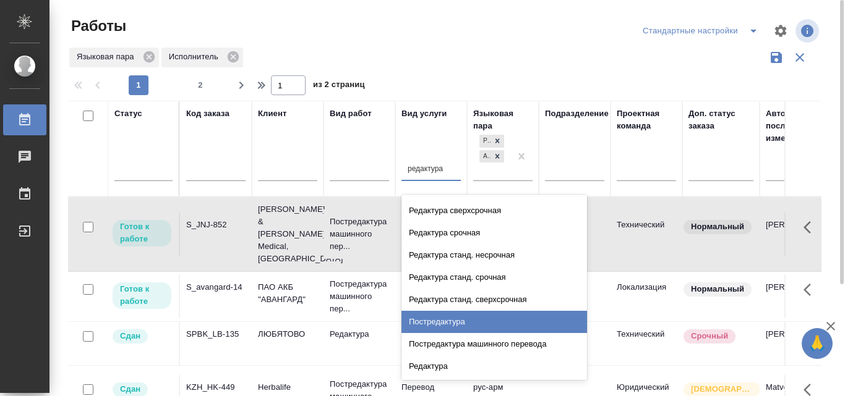
type input "редактура"
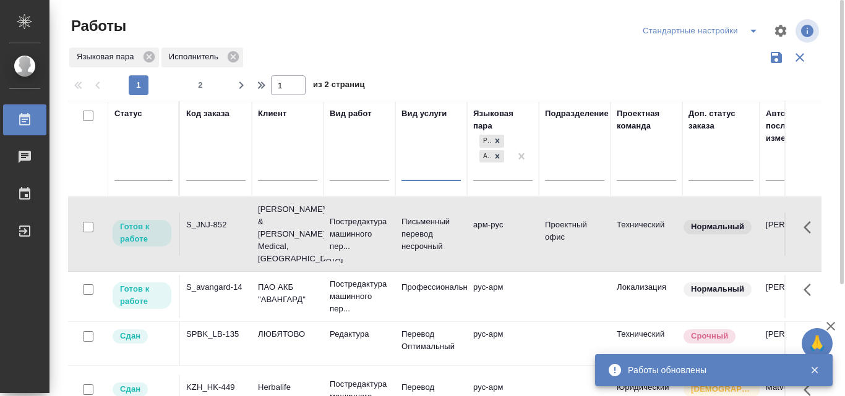
click at [438, 181] on div at bounding box center [430, 169] width 59 height 23
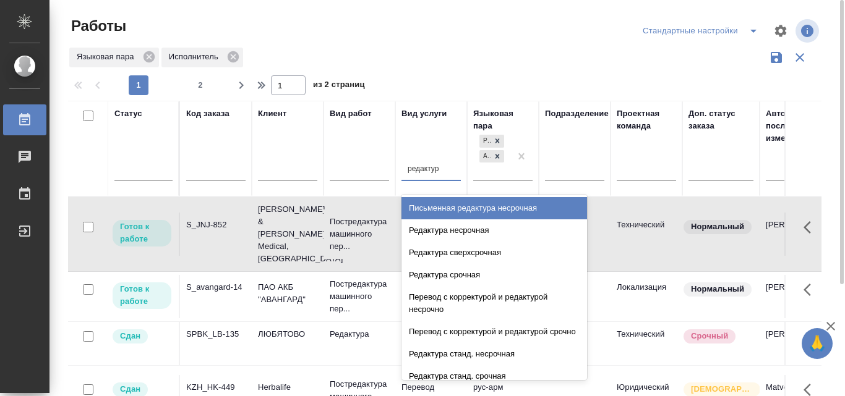
type input "редактура"
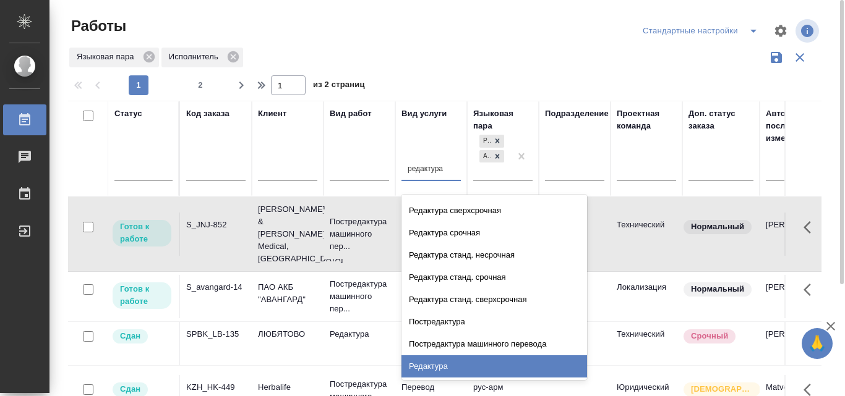
click at [563, 367] on div "Редактура" at bounding box center [494, 367] width 186 height 22
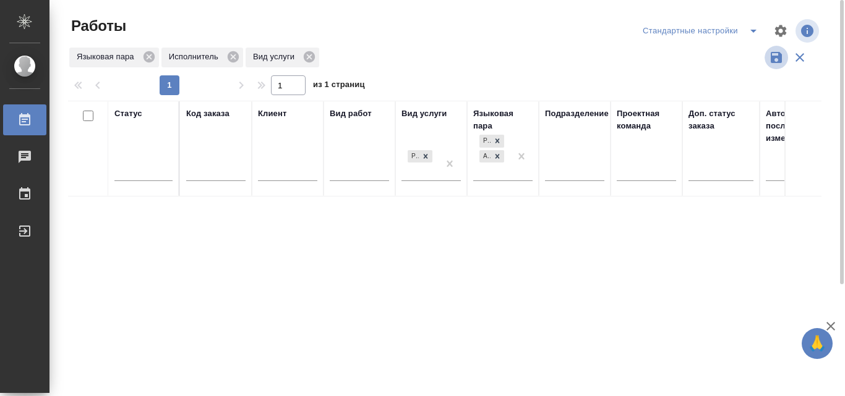
click at [778, 58] on icon "button" at bounding box center [776, 57] width 11 height 11
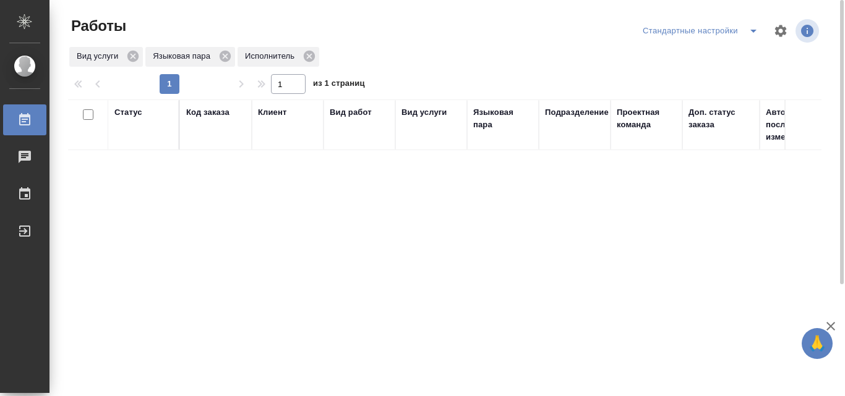
click at [430, 108] on div "Вид услуги" at bounding box center [424, 112] width 46 height 12
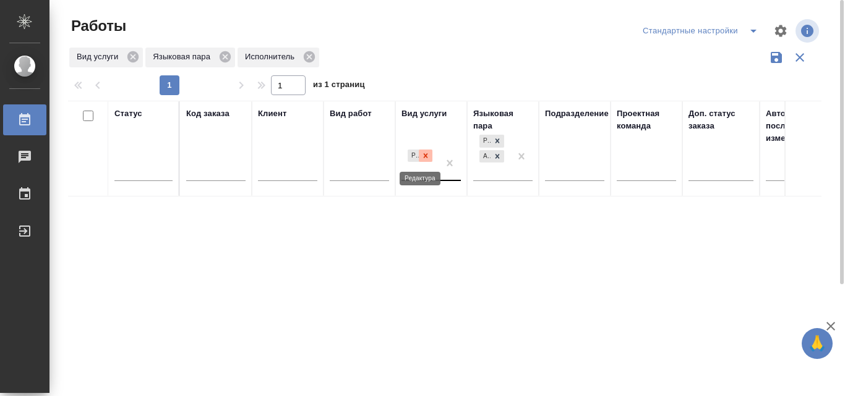
click at [427, 158] on icon at bounding box center [425, 156] width 9 height 9
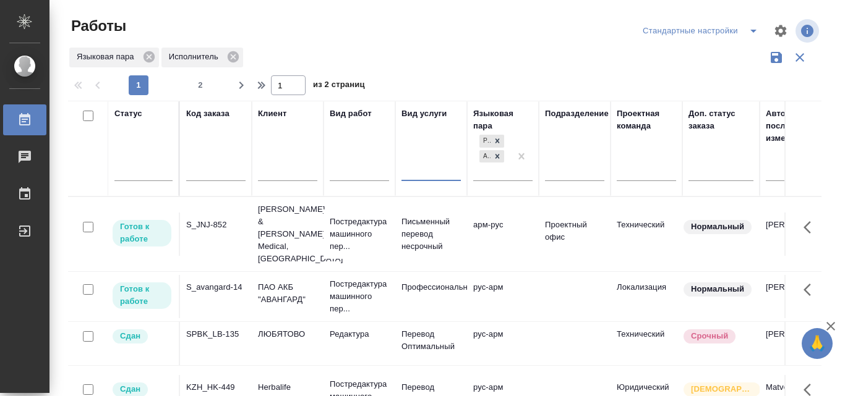
click at [438, 178] on div at bounding box center [430, 169] width 59 height 23
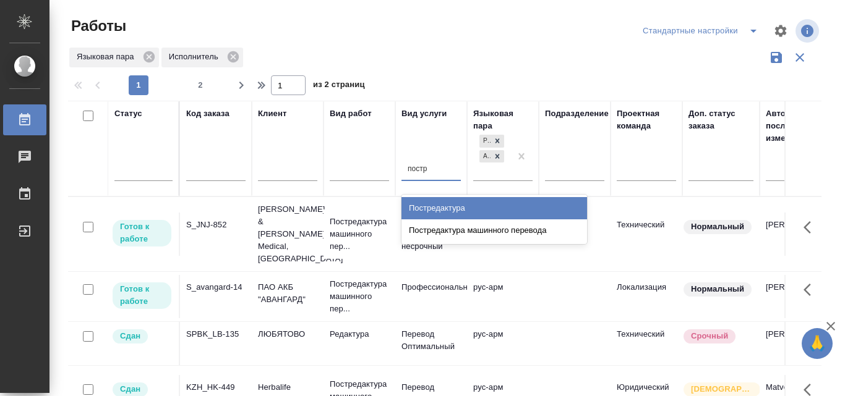
type input "постре"
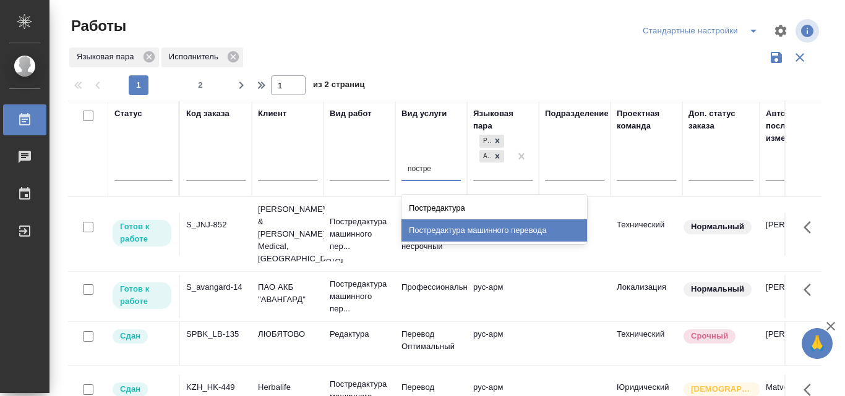
click at [437, 233] on div "Постредактура машинного перевода" at bounding box center [494, 231] width 186 height 22
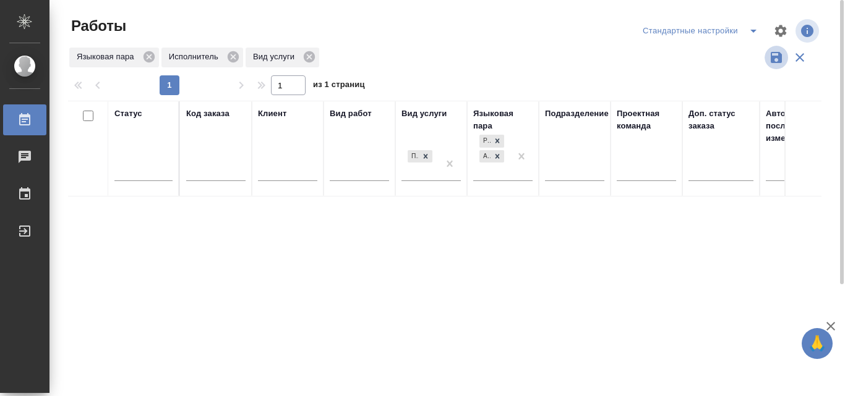
click at [778, 56] on icon "button" at bounding box center [776, 57] width 11 height 11
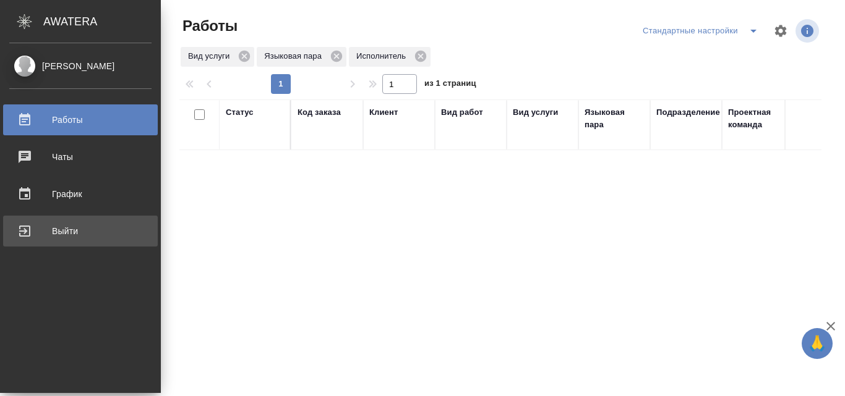
click at [27, 227] on div "Выйти" at bounding box center [80, 231] width 142 height 19
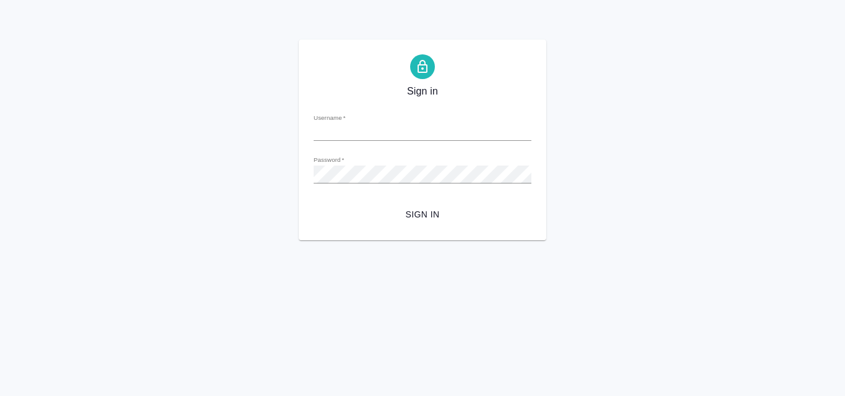
type input "[PERSON_NAME][EMAIL_ADDRESS][DOMAIN_NAME]"
click at [419, 210] on span "Sign in" at bounding box center [422, 214] width 198 height 15
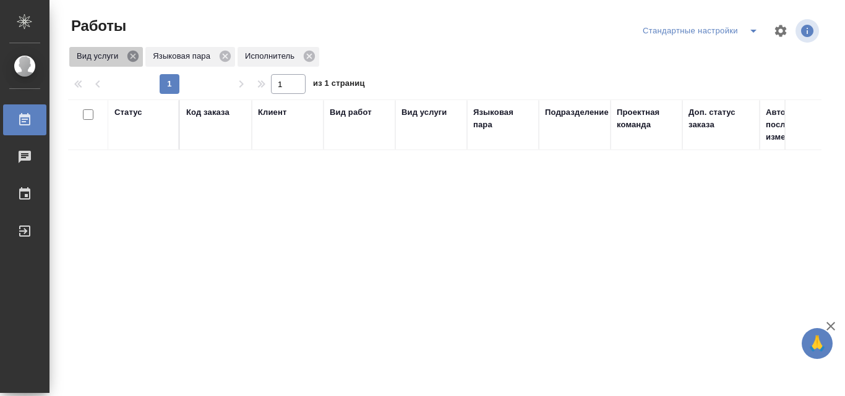
click at [133, 55] on icon at bounding box center [132, 56] width 11 height 11
click at [712, 133] on div "Доп. статус заказа" at bounding box center [720, 124] width 65 height 37
click at [421, 108] on div "Вид услуги" at bounding box center [424, 112] width 46 height 12
